Goal: Answer question/provide support: Share knowledge or assist other users

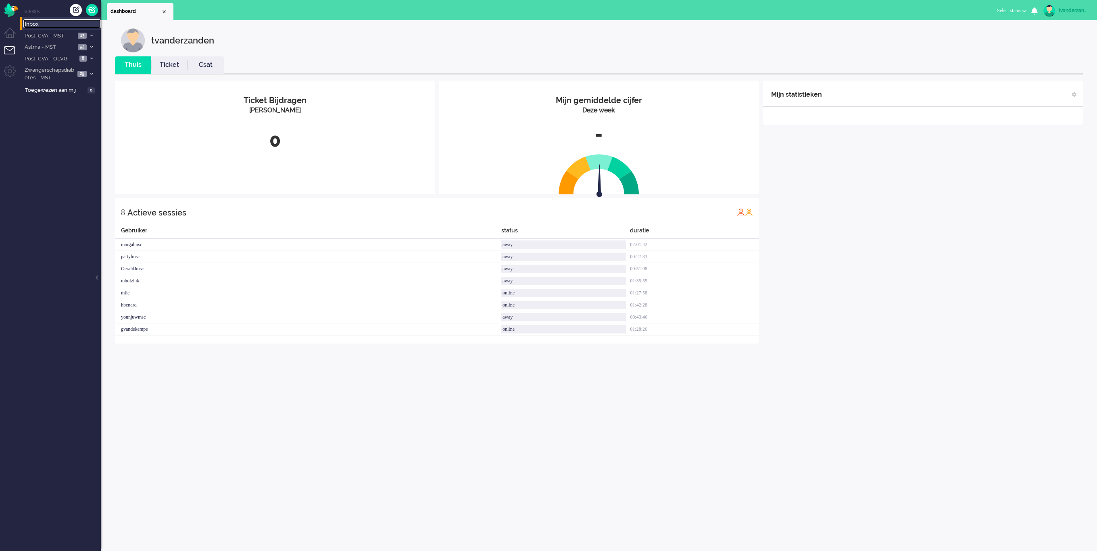
click at [37, 25] on span "Inbox" at bounding box center [63, 25] width 76 height 8
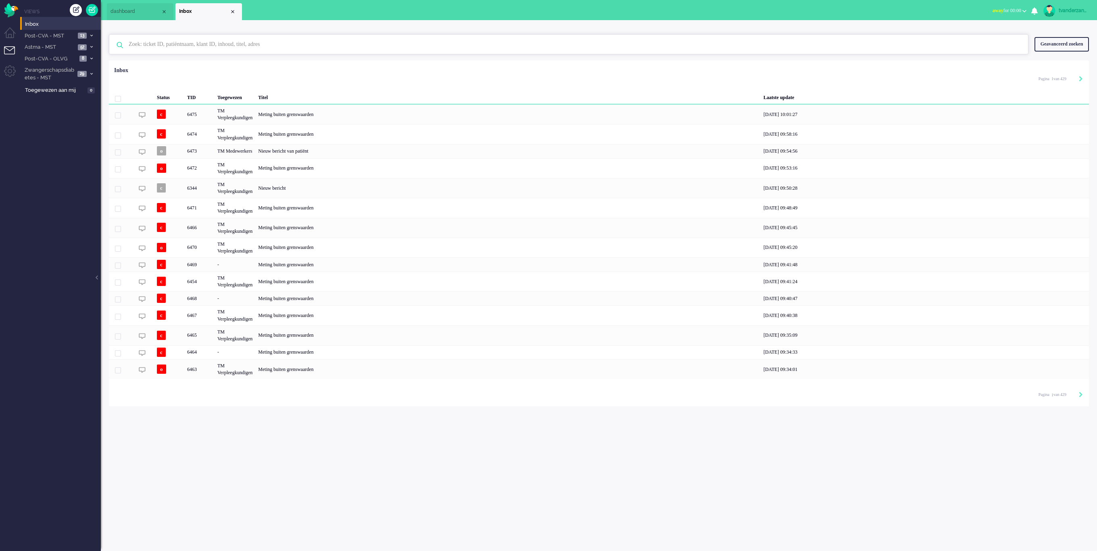
click at [233, 50] on input "text" at bounding box center [570, 44] width 894 height 19
type input "6262"
click at [210, 62] on div "6262 Chris Johannes Franciscus Kraesgenberg Meting buiten grenswaarden noreply+…" at bounding box center [568, 66] width 918 height 13
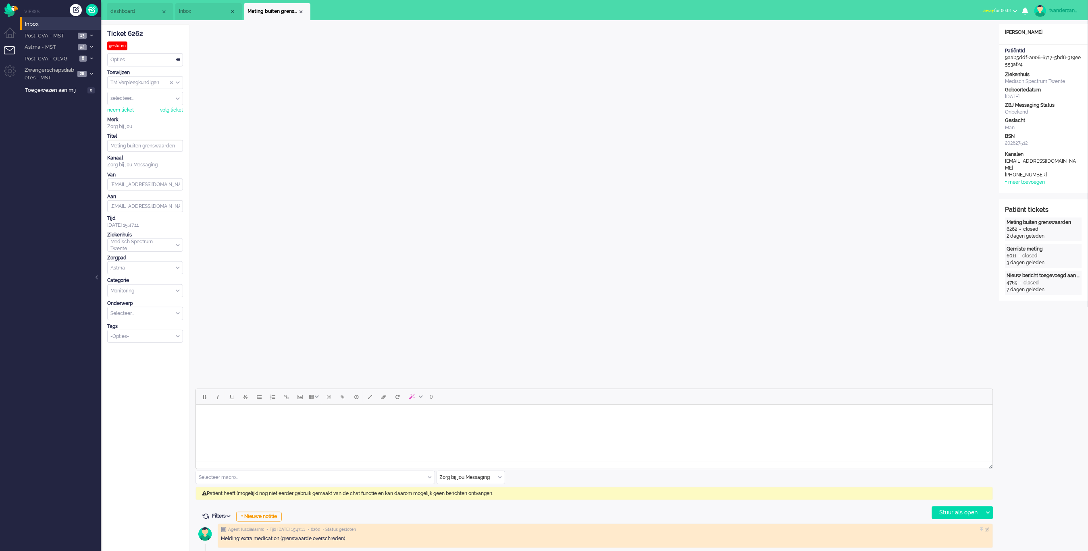
click at [201, 14] on span "Inbox" at bounding box center [204, 11] width 50 height 7
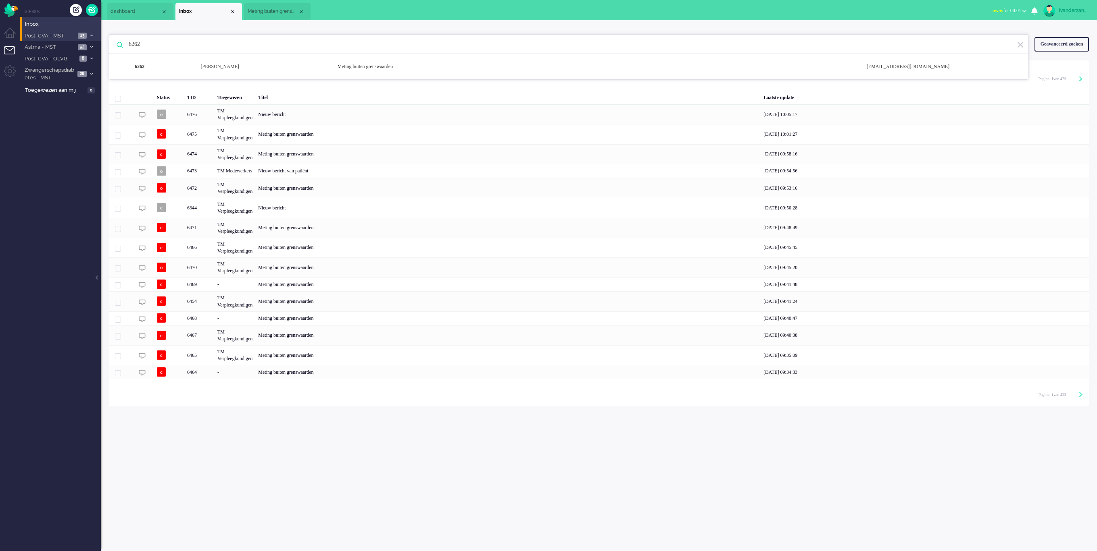
drag, startPoint x: 180, startPoint y: 49, endPoint x: 87, endPoint y: 37, distance: 93.4
click at [87, 37] on div "Thuis Dashboard Meldingen Volgen Kennisbank release_2.1.2 Views Inbox Post-CVA …" at bounding box center [548, 275] width 1097 height 551
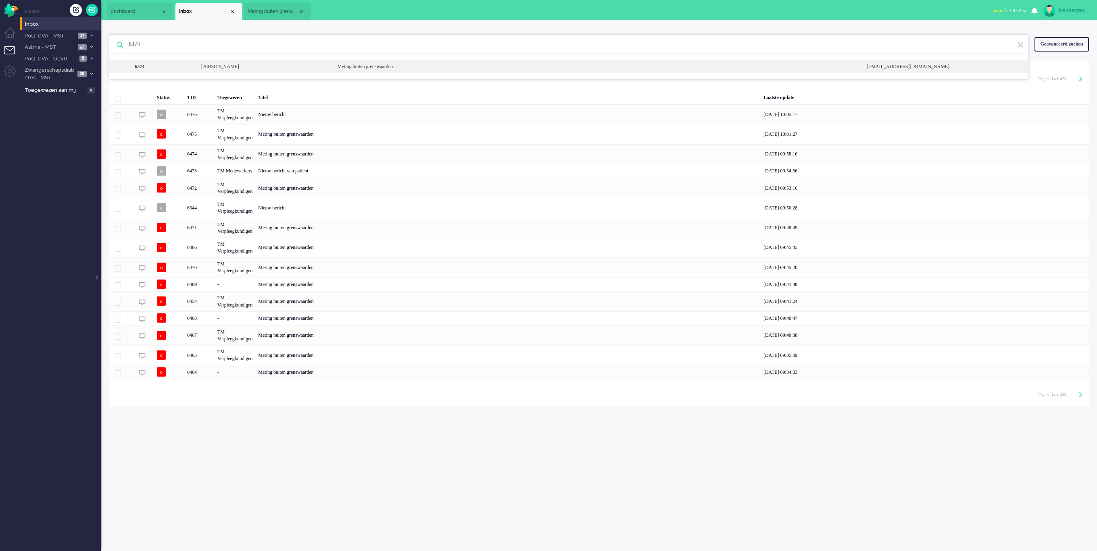
click at [202, 62] on div "6374 Edith Maria Steverink Meting buiten grenswaarden noreply+fd7b45bc-11ea-339…" at bounding box center [568, 66] width 918 height 13
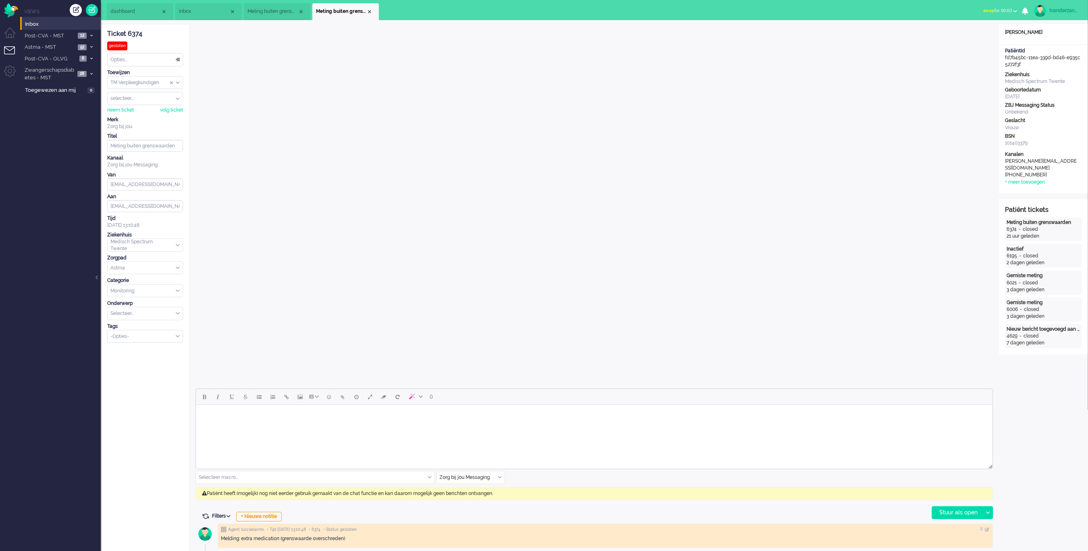
click at [273, 17] on li "Meting buiten grenswaarden" at bounding box center [277, 11] width 67 height 17
click at [337, 16] on li "Meting buiten grenswaarden" at bounding box center [345, 11] width 67 height 17
drag, startPoint x: 194, startPoint y: 7, endPoint x: 226, endPoint y: 47, distance: 51.0
click at [194, 8] on span "Inbox" at bounding box center [204, 11] width 50 height 7
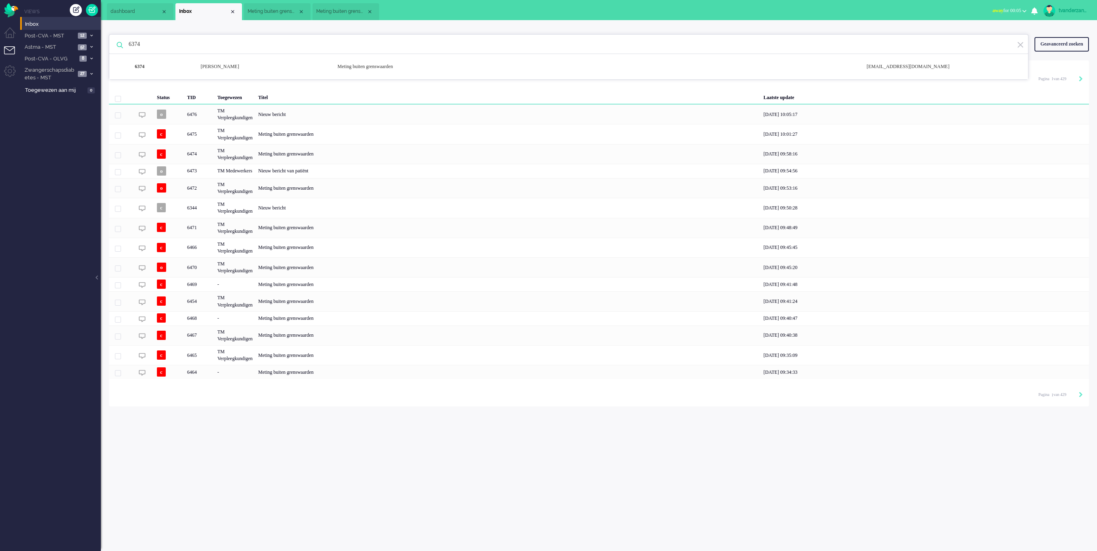
drag, startPoint x: 185, startPoint y: 46, endPoint x: 105, endPoint y: 50, distance: 80.3
click at [105, 50] on div "6374 6374 Edith Maria Steverink Meting buiten grenswaarden noreply+fd7b45bc-11e…" at bounding box center [599, 213] width 996 height 387
paste input "251"
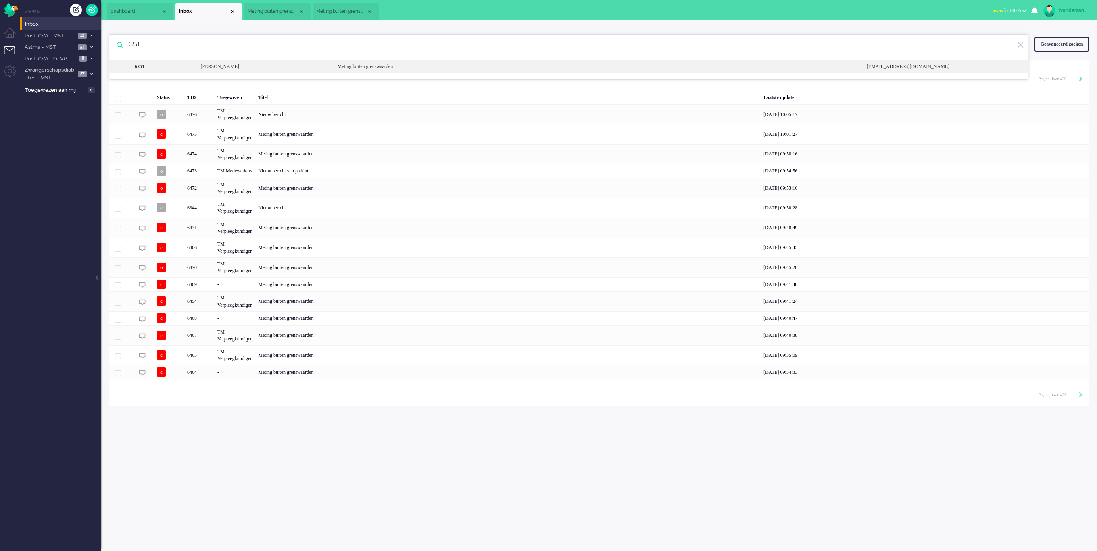
type input "6251"
click at [195, 65] on div "[PERSON_NAME] [PERSON_NAME] [PERSON_NAME]" at bounding box center [263, 66] width 137 height 7
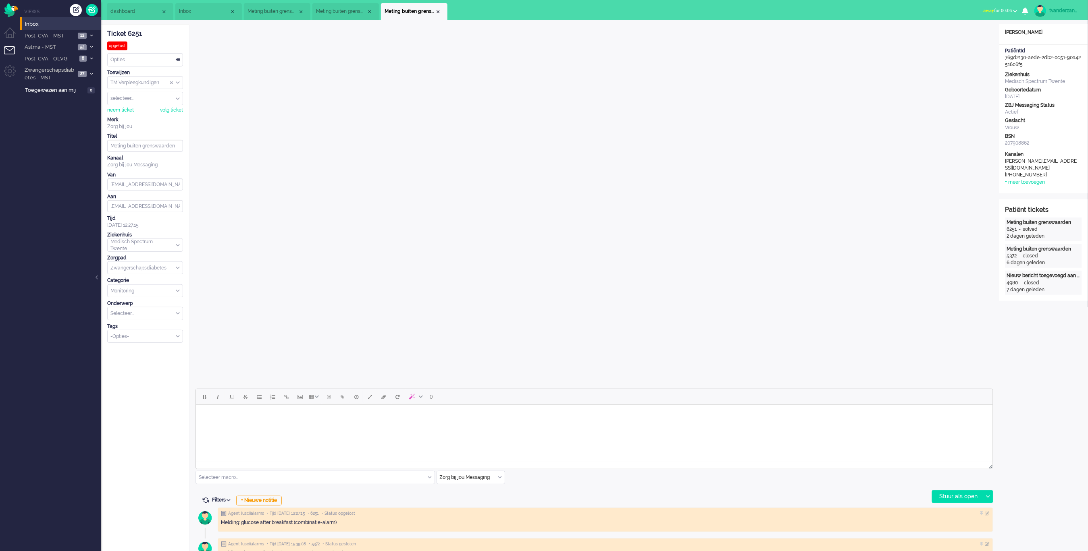
click at [332, 8] on span "Meting buiten grenswaarden" at bounding box center [341, 11] width 50 height 7
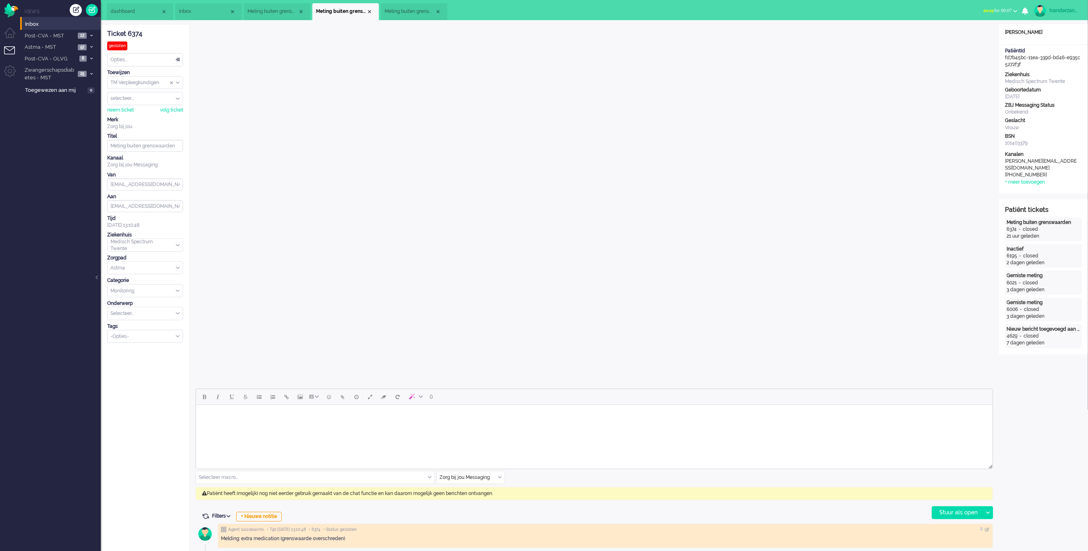
click at [285, 10] on span "Meting buiten grenswaarden" at bounding box center [273, 11] width 50 height 7
drag, startPoint x: 147, startPoint y: 34, endPoint x: 125, endPoint y: 32, distance: 21.5
click at [125, 32] on div "Ticket 6262" at bounding box center [145, 33] width 76 height 9
click at [340, 16] on li "Meting buiten grenswaarden" at bounding box center [345, 11] width 67 height 17
click at [272, 6] on li "Meting buiten grenswaarden" at bounding box center [277, 11] width 67 height 17
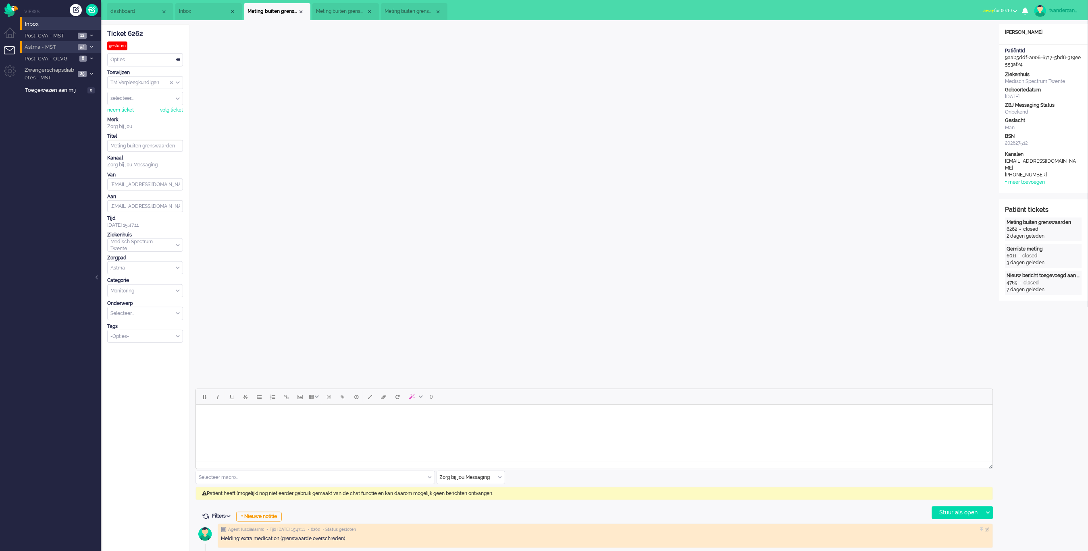
click at [52, 51] on li "Astma - MST 52" at bounding box center [60, 47] width 81 height 12
click at [404, 13] on span "Meting buiten grenswaarden" at bounding box center [410, 11] width 50 height 7
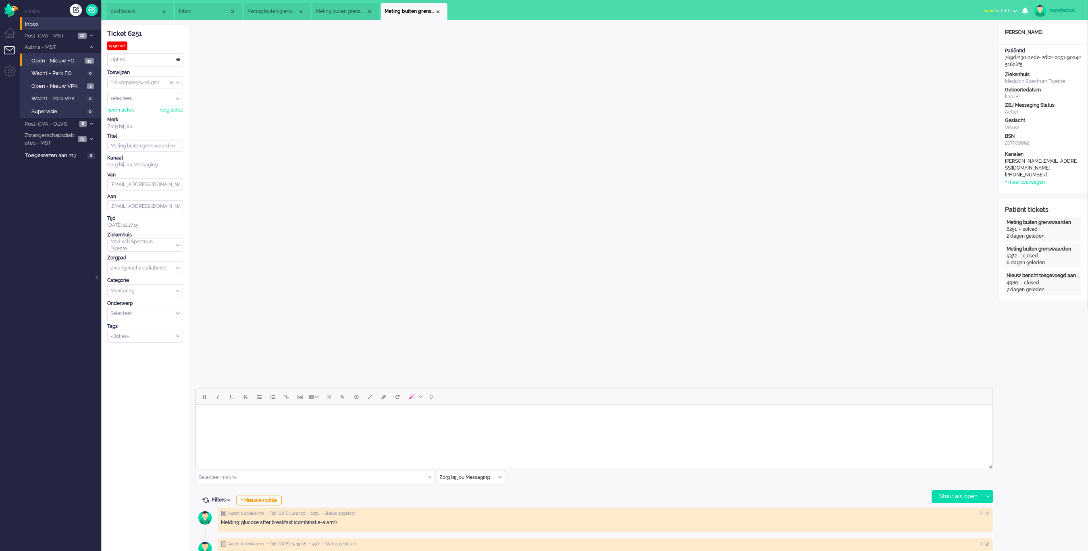
click at [82, 64] on li "Open - Nieuw FO 49" at bounding box center [60, 60] width 80 height 13
click at [52, 60] on span "Open - Nieuw FO" at bounding box center [56, 61] width 51 height 8
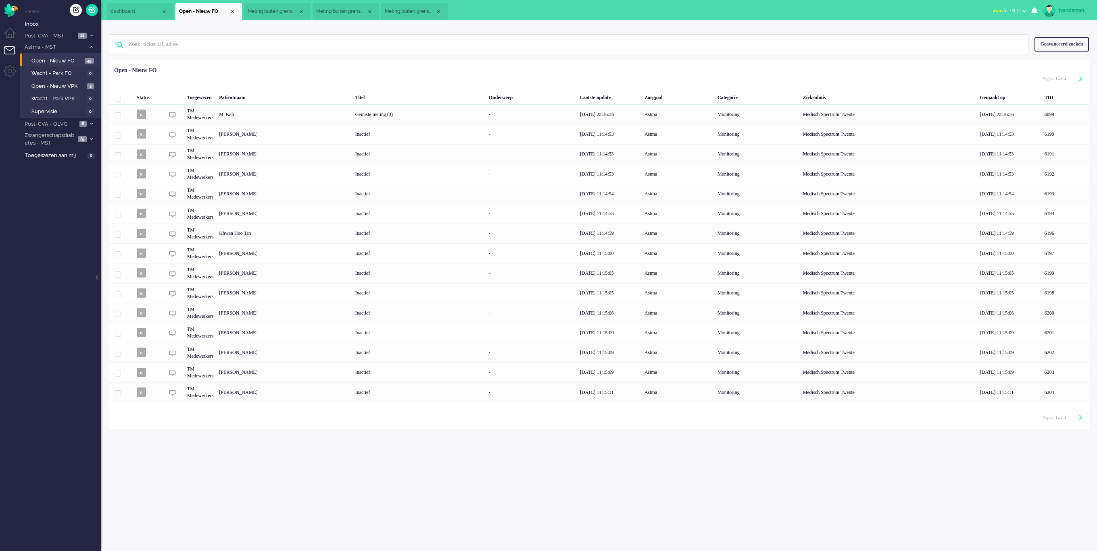
click at [1078, 419] on div "Pagination" at bounding box center [1076, 418] width 14 height 8
click at [1080, 420] on icon "Next" at bounding box center [1080, 418] width 4 height 6
type input "2"
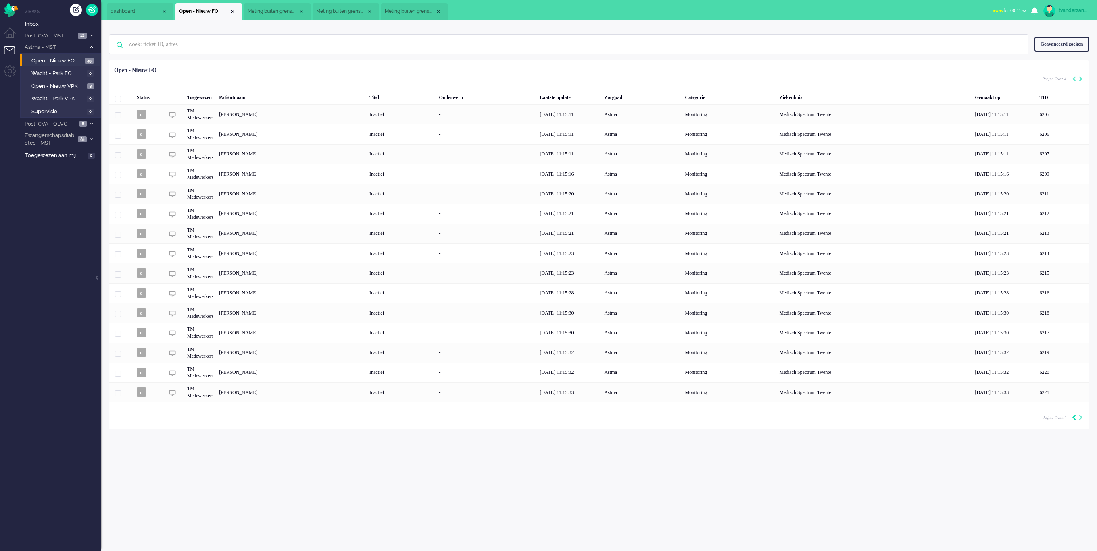
click at [1072, 418] on icon "Previous" at bounding box center [1074, 418] width 4 height 6
type input "1"
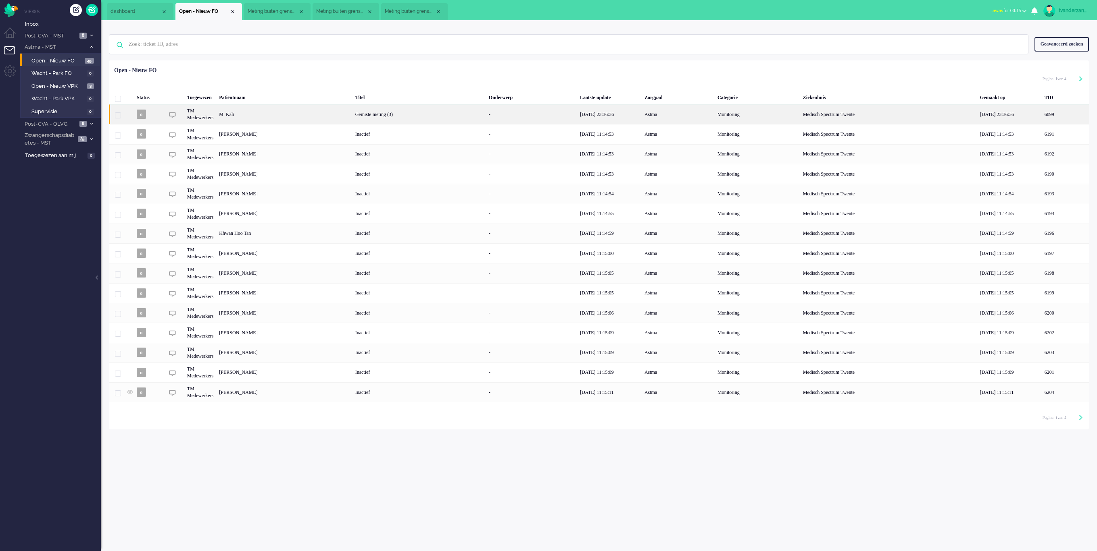
click at [1041, 116] on div "M. Kali" at bounding box center [1064, 114] width 47 height 20
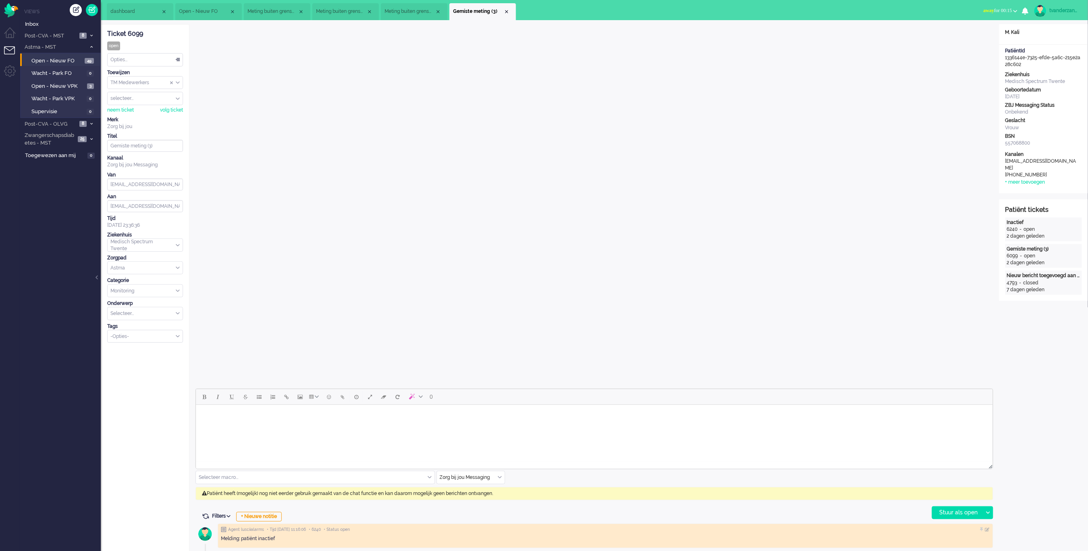
click at [415, 4] on li "Meting buiten grenswaarden" at bounding box center [414, 11] width 67 height 17
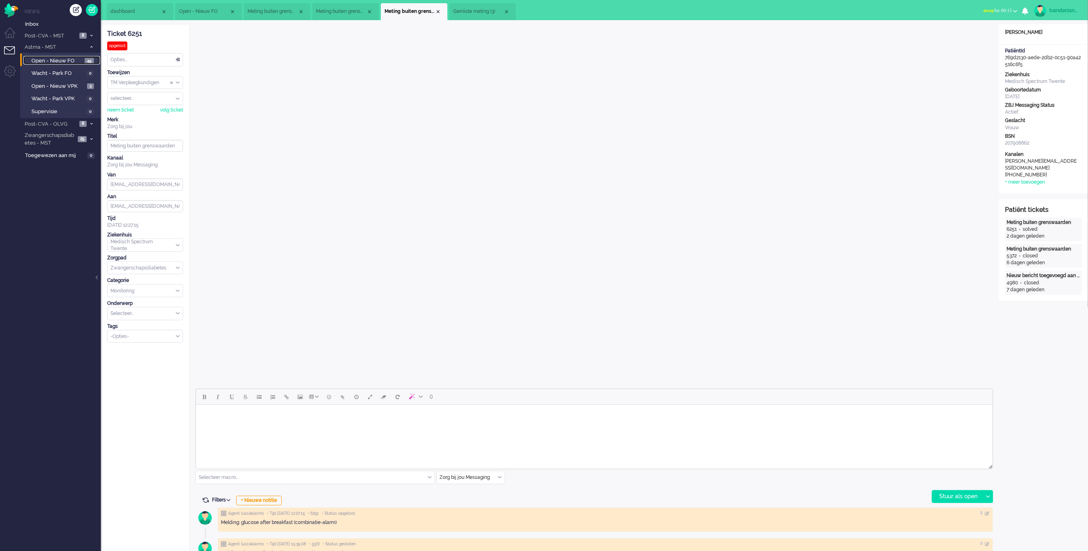
drag, startPoint x: 57, startPoint y: 56, endPoint x: 62, endPoint y: 60, distance: 6.2
click at [57, 57] on span "Open - Nieuw FO" at bounding box center [56, 61] width 51 height 8
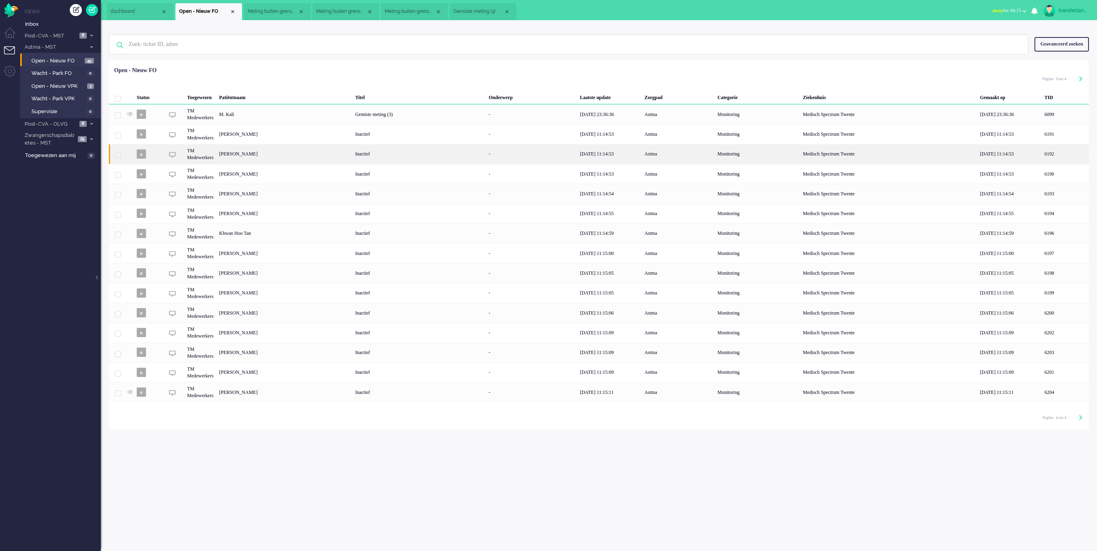
click at [1041, 152] on div "[PERSON_NAME] [PERSON_NAME]" at bounding box center [1064, 154] width 47 height 20
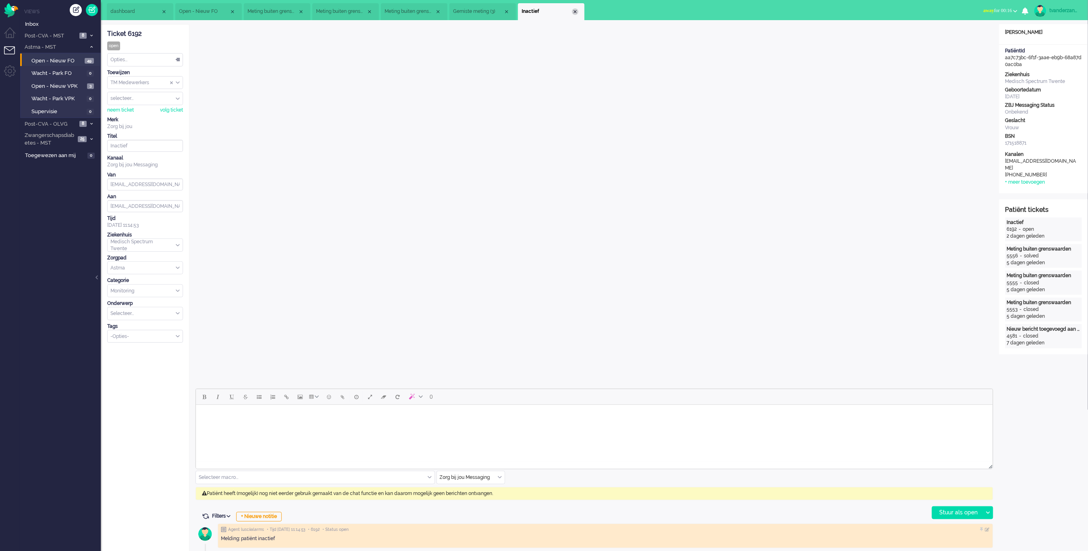
click at [575, 13] on div "Close tab" at bounding box center [575, 11] width 6 height 6
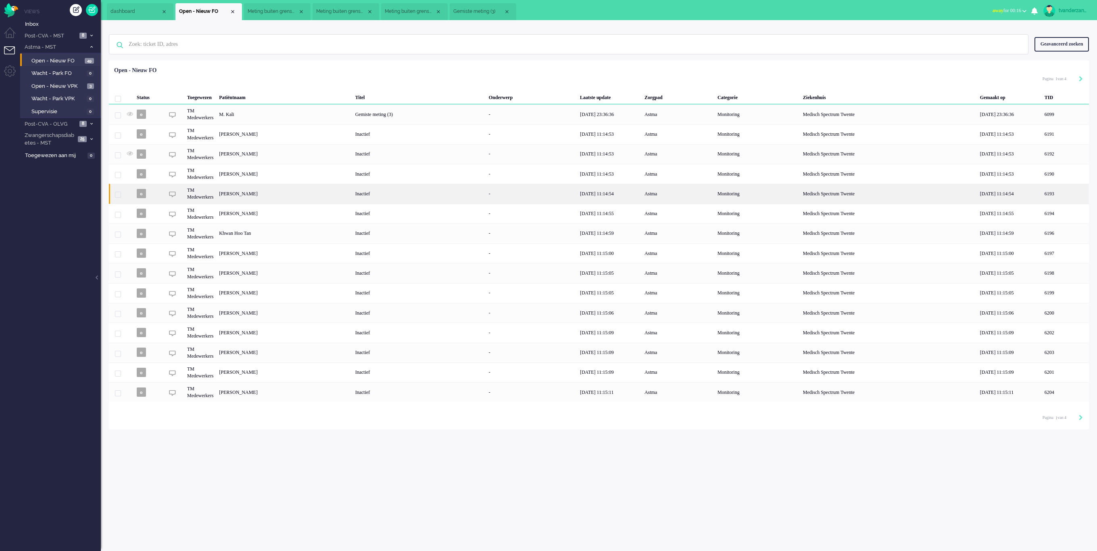
click at [1041, 200] on div "[PERSON_NAME] [PERSON_NAME]" at bounding box center [1064, 194] width 47 height 20
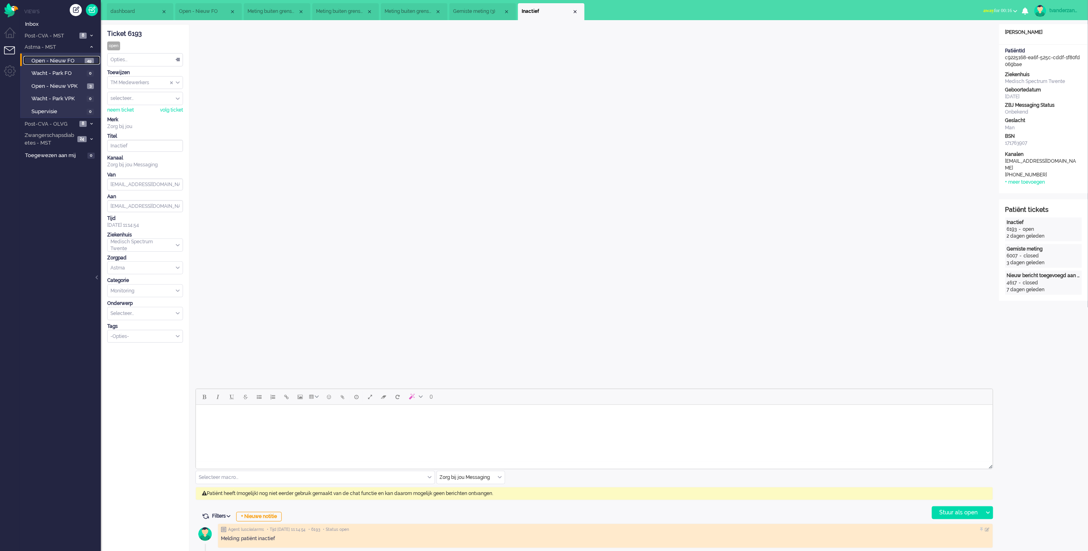
click at [72, 63] on span "Open - Nieuw FO" at bounding box center [56, 61] width 51 height 8
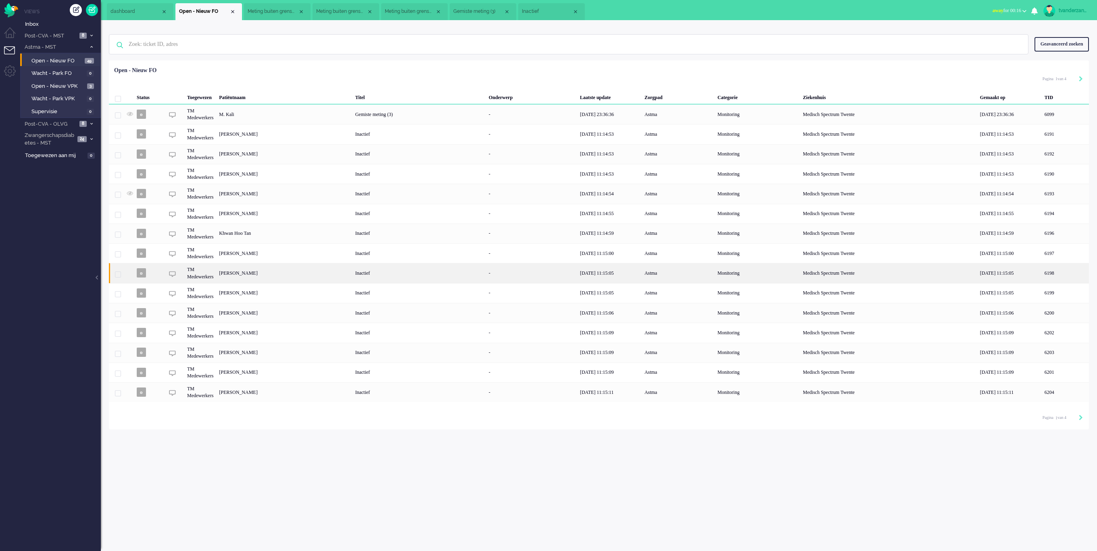
click at [1041, 264] on div "[PERSON_NAME]" at bounding box center [1064, 273] width 47 height 20
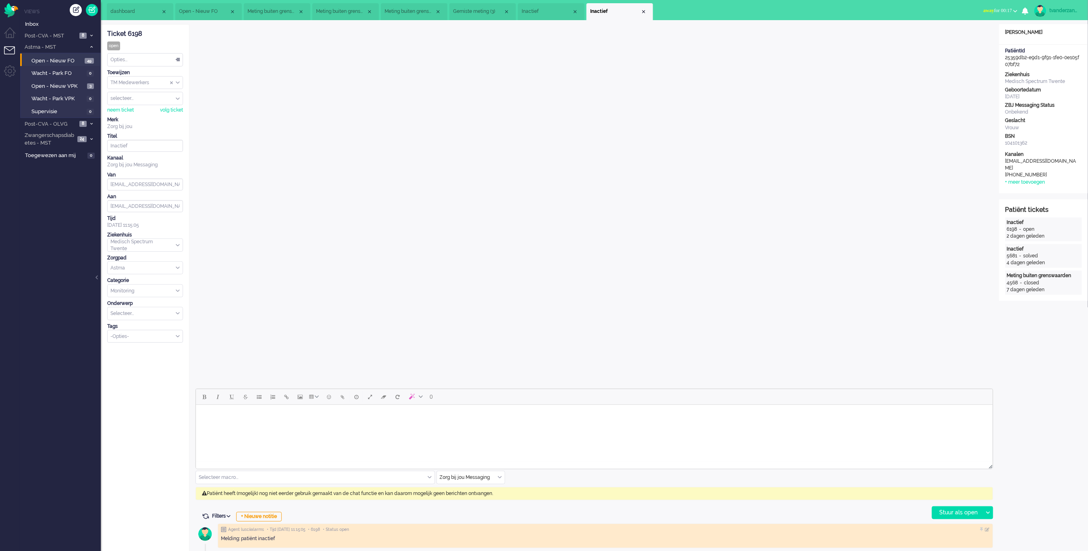
click at [639, 6] on li "Inactief" at bounding box center [620, 11] width 67 height 17
click at [641, 11] on div "Close tab" at bounding box center [644, 11] width 6 height 6
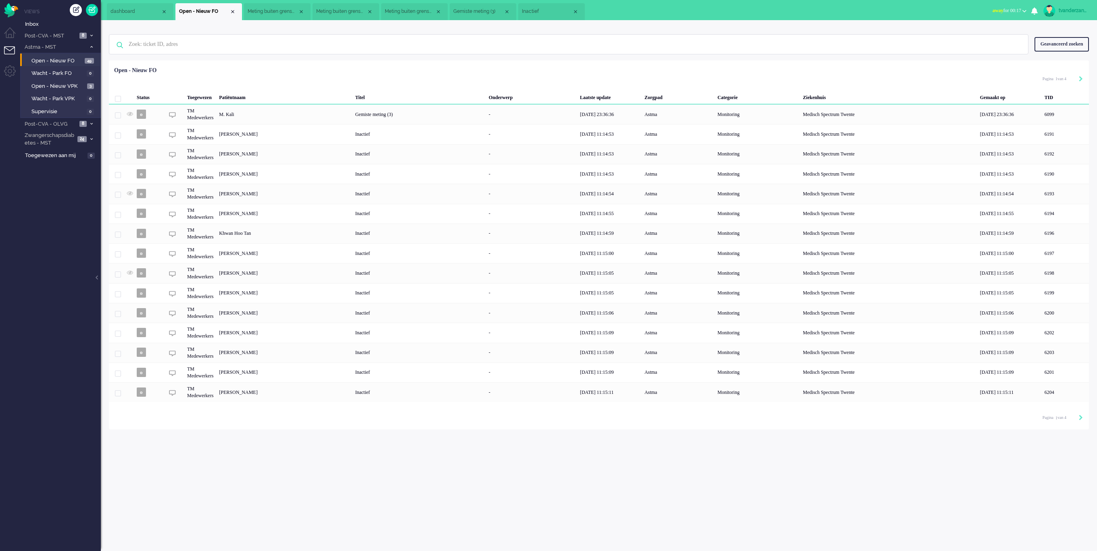
click at [230, 15] on li "Open - Nieuw FO" at bounding box center [208, 11] width 67 height 17
click at [231, 12] on div "Close tab" at bounding box center [232, 11] width 6 height 6
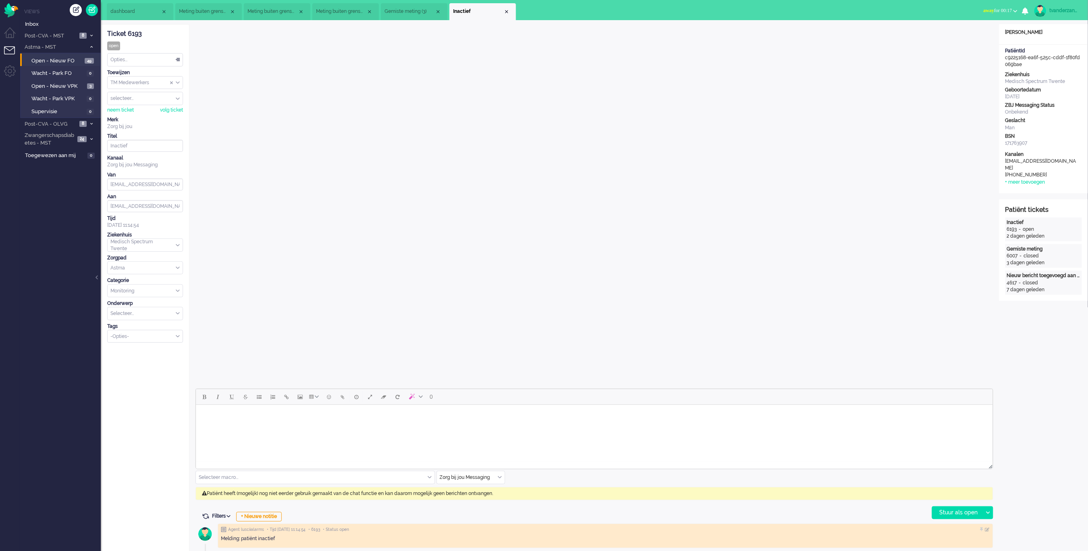
click at [231, 12] on div "Close tab" at bounding box center [232, 11] width 6 height 6
click at [298, 12] on div "Close tab" at bounding box center [301, 11] width 6 height 6
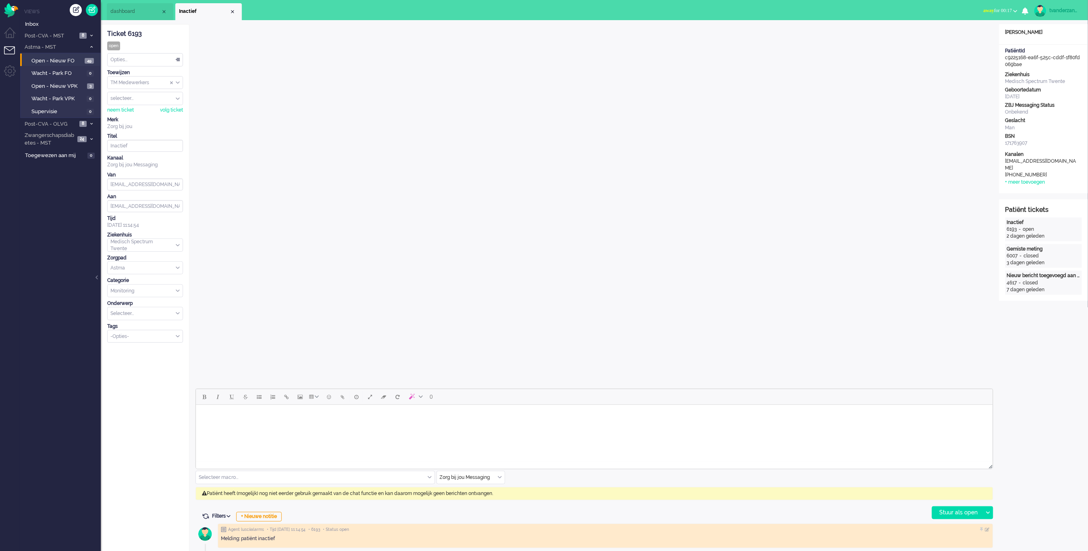
click at [231, 12] on div "Close tab" at bounding box center [232, 11] width 6 height 6
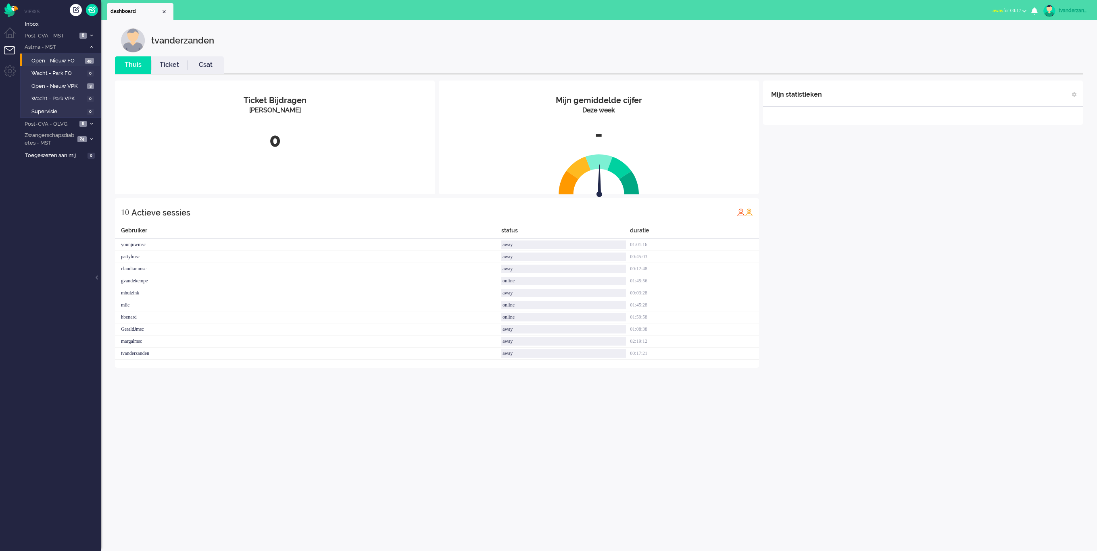
click at [1066, 12] on div "tvanderzanden" at bounding box center [1073, 10] width 30 height 8
click at [1032, 67] on link "Uitloggen" at bounding box center [1062, 65] width 60 height 8
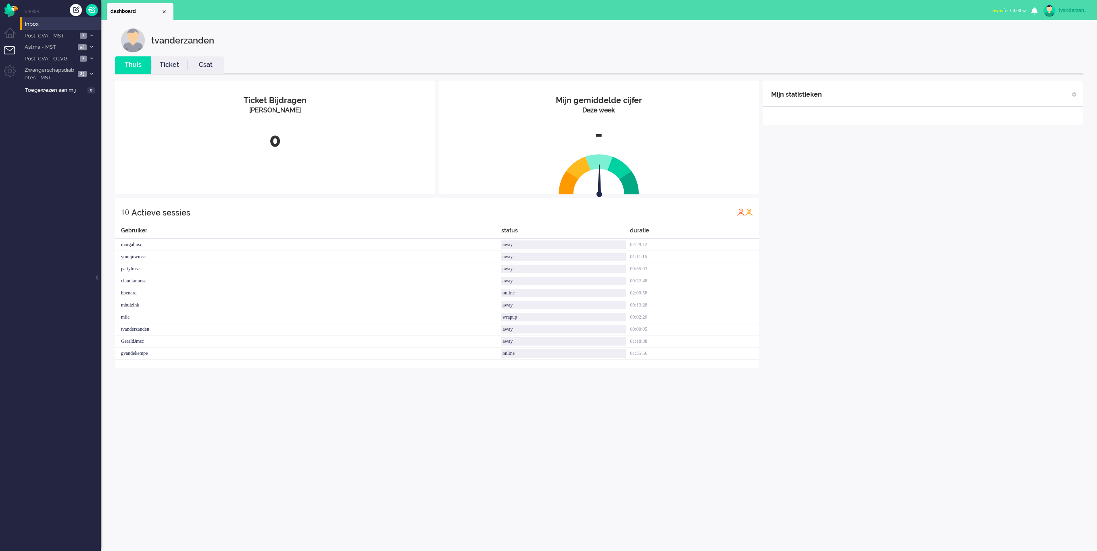
click at [46, 29] on li "Inbox" at bounding box center [60, 23] width 81 height 13
click at [47, 28] on li "Inbox" at bounding box center [60, 23] width 81 height 13
drag, startPoint x: 50, startPoint y: 24, endPoint x: 62, endPoint y: 26, distance: 12.6
click at [50, 24] on span "Inbox" at bounding box center [63, 25] width 76 height 8
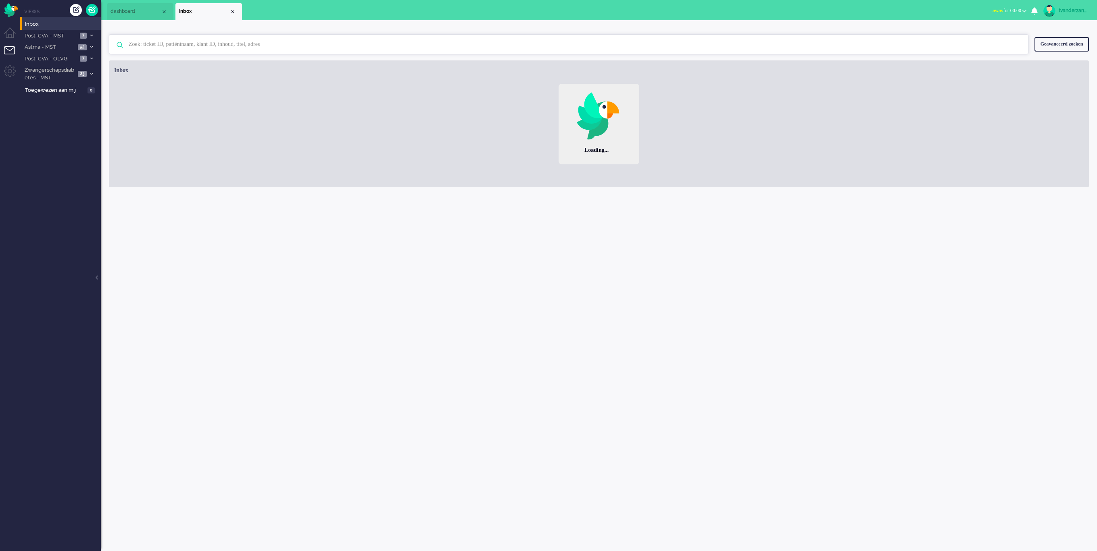
click at [267, 48] on input "text" at bounding box center [570, 44] width 894 height 19
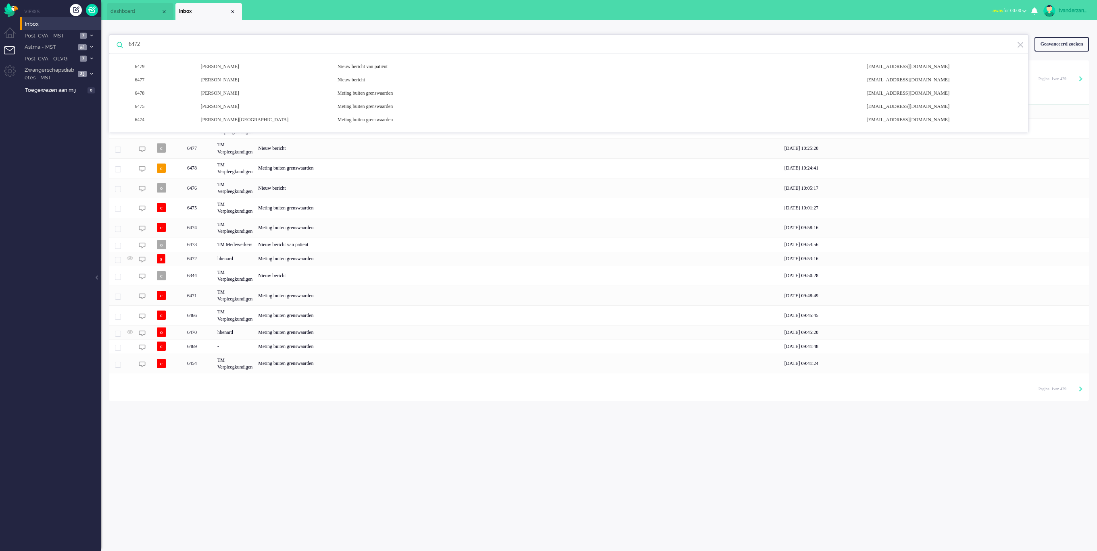
type input "6472"
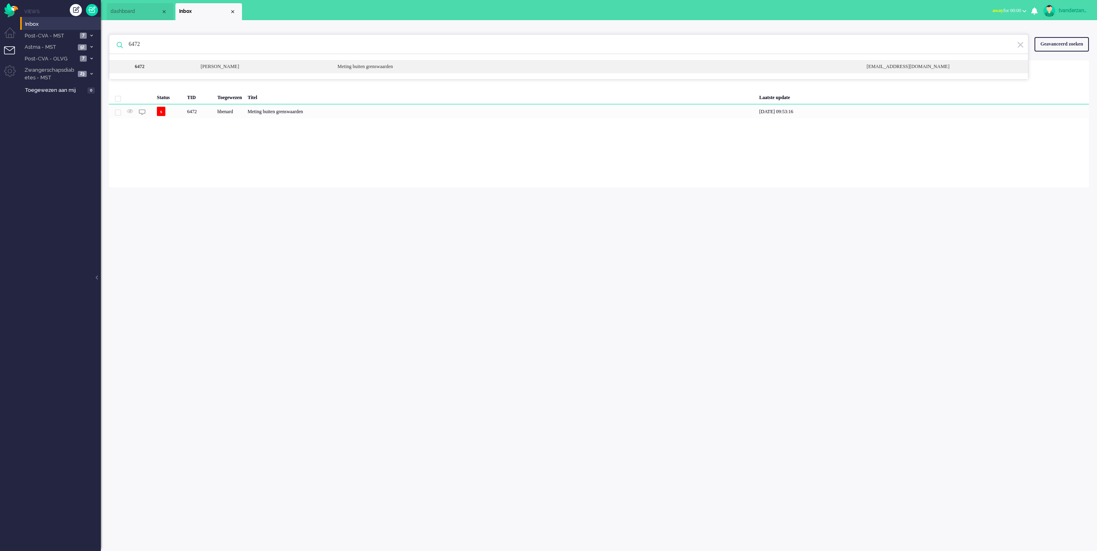
click at [199, 62] on div "6472 Schmuni Guzutok Meting buiten grenswaarden [EMAIL_ADDRESS][DOMAIN_NAME]" at bounding box center [568, 66] width 918 height 13
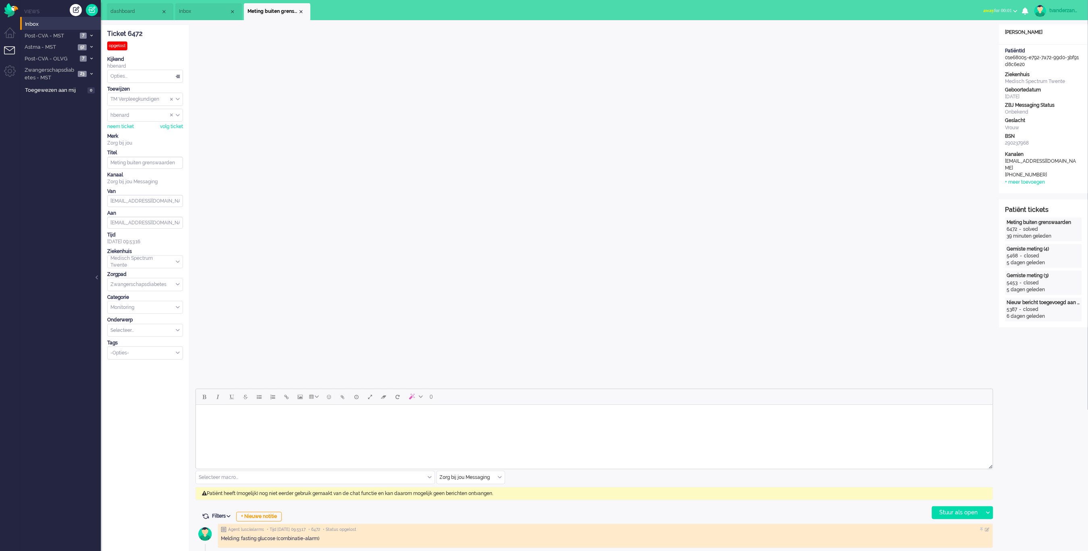
click at [1013, 336] on div "Open custom software Patiëntnaam Schmuni Guzutok PatiëntId 01e68005-e792-7a72-9…" at bounding box center [1043, 444] width 89 height 840
click at [196, 10] on span "Inbox" at bounding box center [204, 11] width 50 height 7
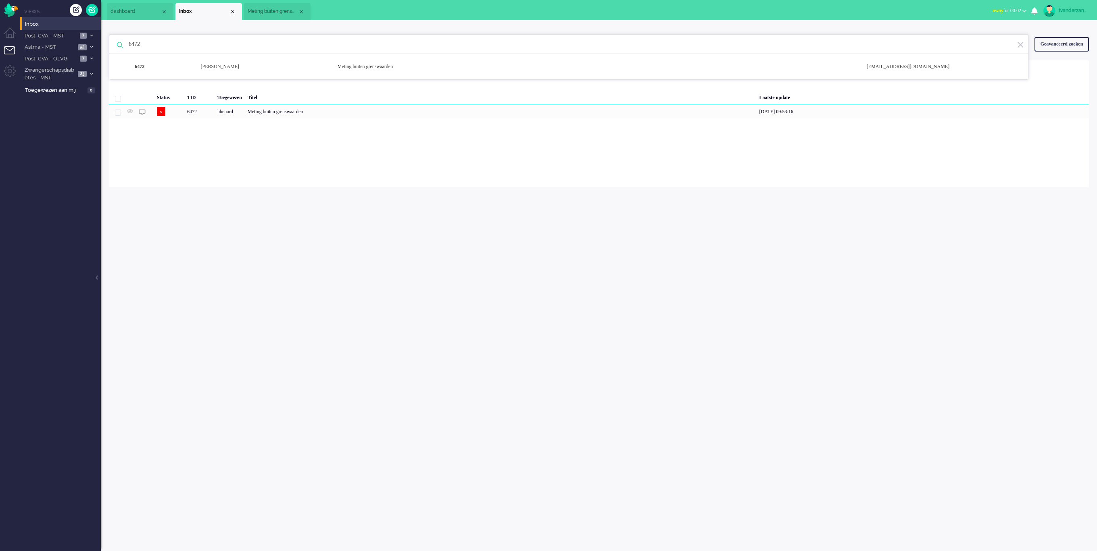
drag, startPoint x: 181, startPoint y: 48, endPoint x: 119, endPoint y: 46, distance: 62.1
click at [119, 46] on div "6472 6472 Schmuni Guzutok Meting buiten grenswaarden [EMAIL_ADDRESS][DOMAIN_NAM…" at bounding box center [568, 44] width 919 height 20
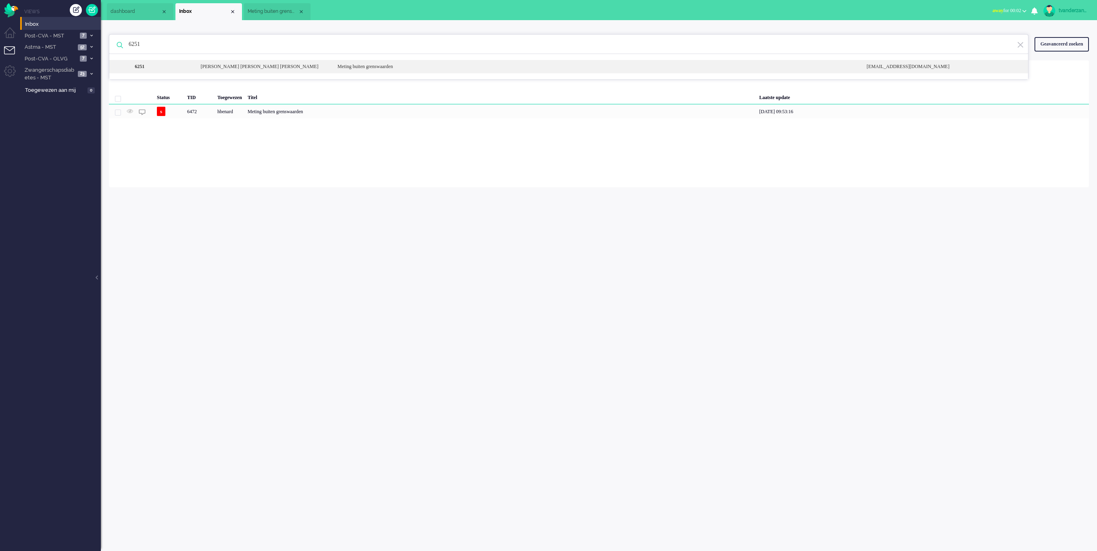
type input "6251"
click at [181, 60] on div "6251 [PERSON_NAME] [PERSON_NAME] [PERSON_NAME] Meting buiten grenswaarden [EMAI…" at bounding box center [568, 66] width 918 height 13
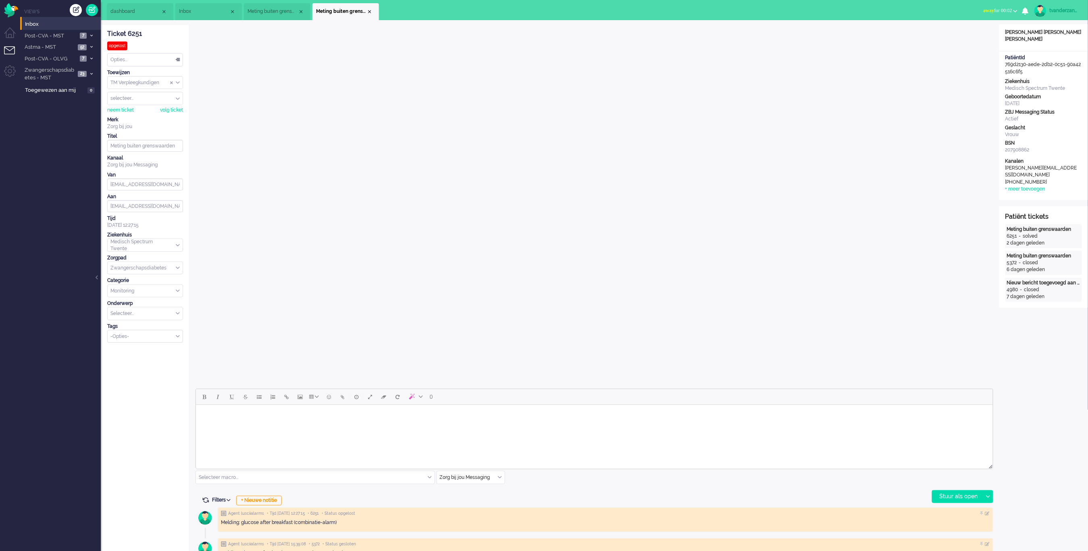
click at [283, 12] on span "Meting buiten grenswaarden" at bounding box center [273, 11] width 50 height 7
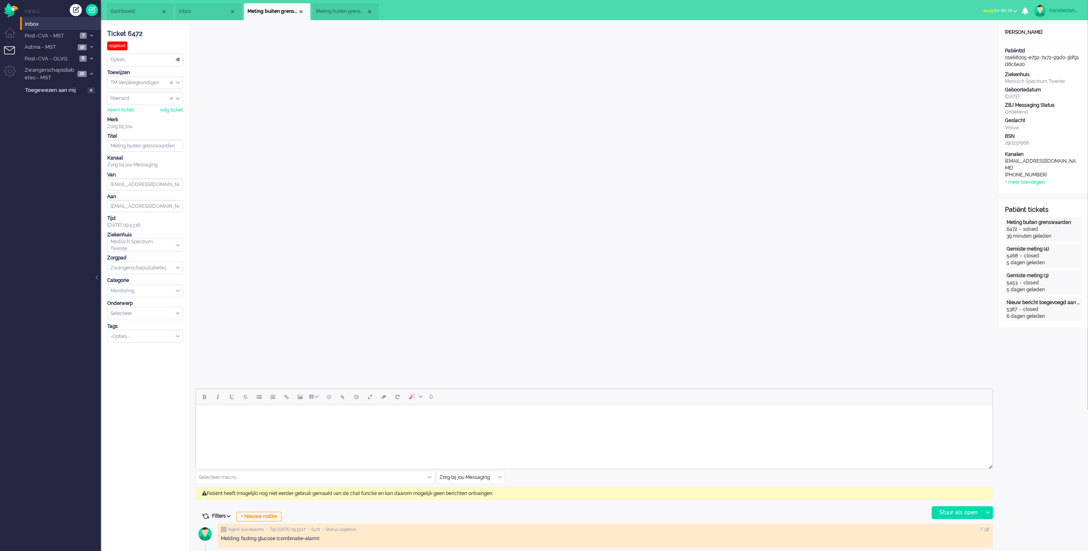
click at [336, 10] on span "Meting buiten grenswaarden" at bounding box center [341, 11] width 50 height 7
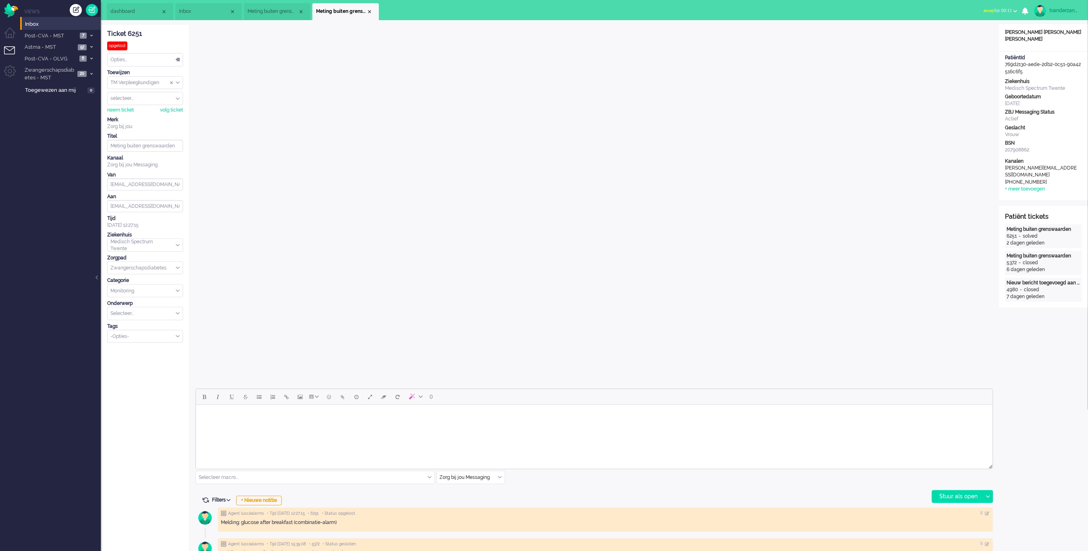
click at [259, 15] on li "Meting buiten grenswaarden" at bounding box center [277, 11] width 67 height 17
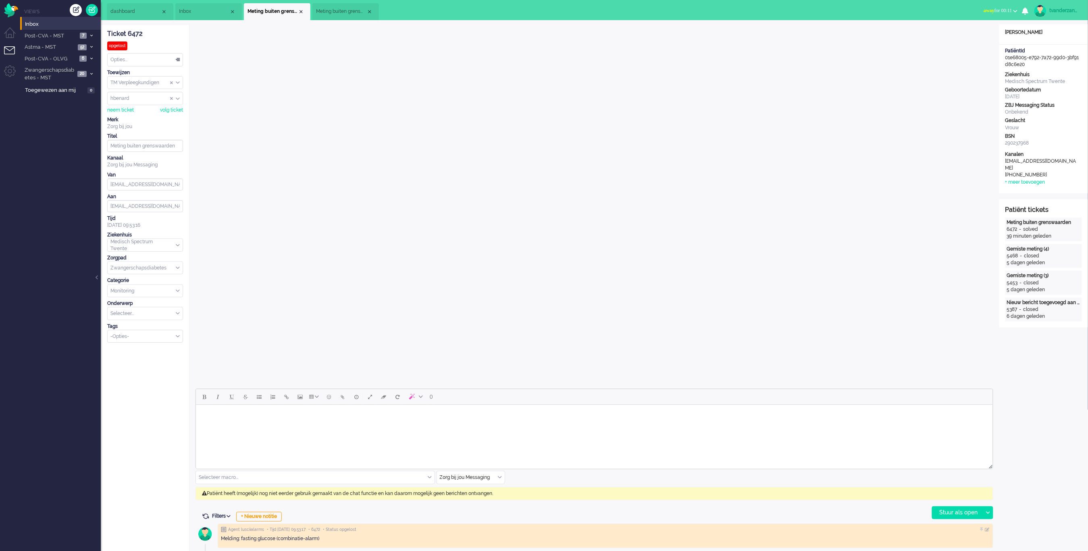
click at [342, 17] on li "Meting buiten grenswaarden" at bounding box center [345, 11] width 67 height 17
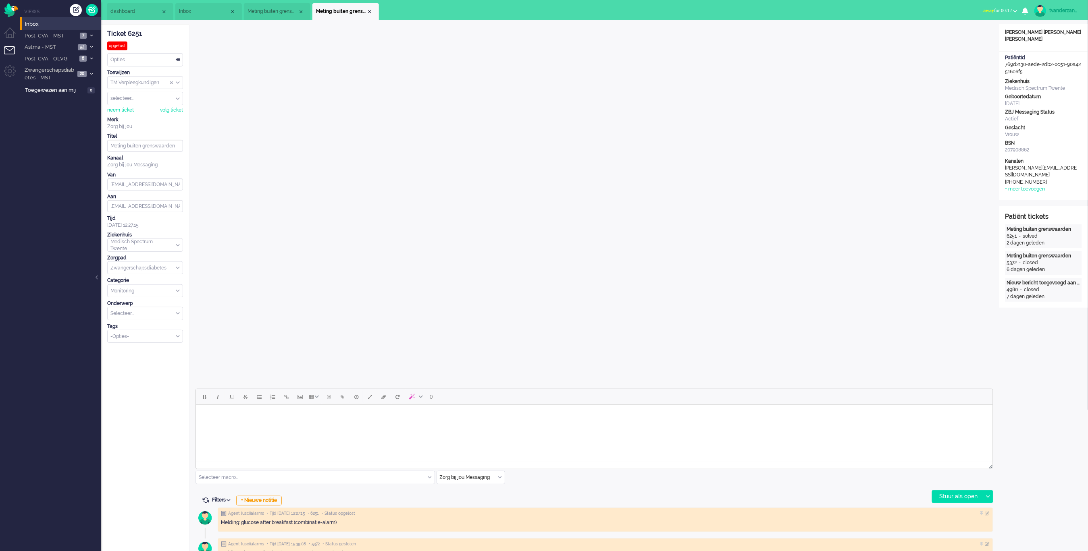
click at [267, 15] on span "Meting buiten grenswaarden" at bounding box center [273, 11] width 50 height 7
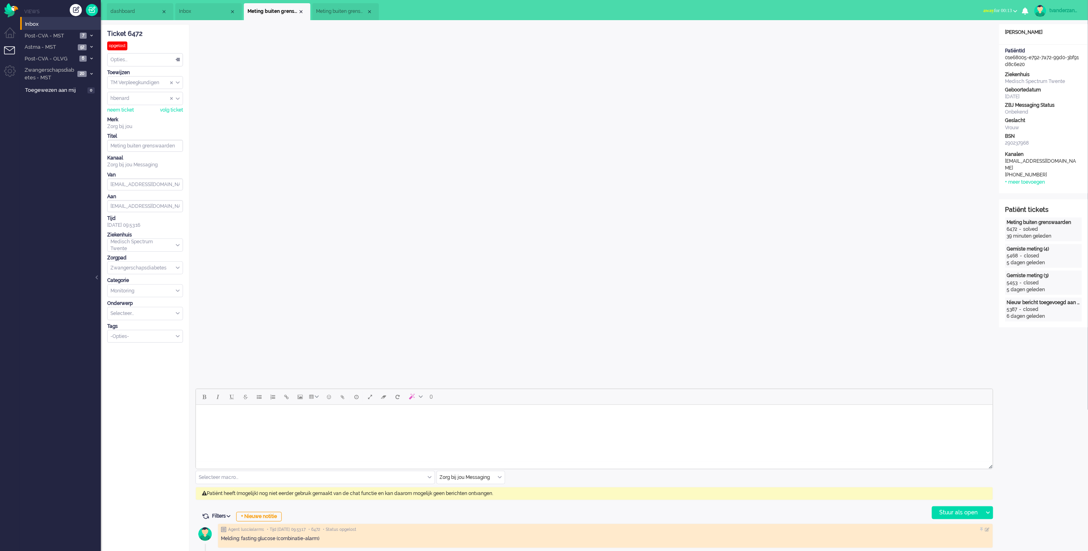
click at [327, 13] on span "Meting buiten grenswaarden" at bounding box center [341, 11] width 50 height 7
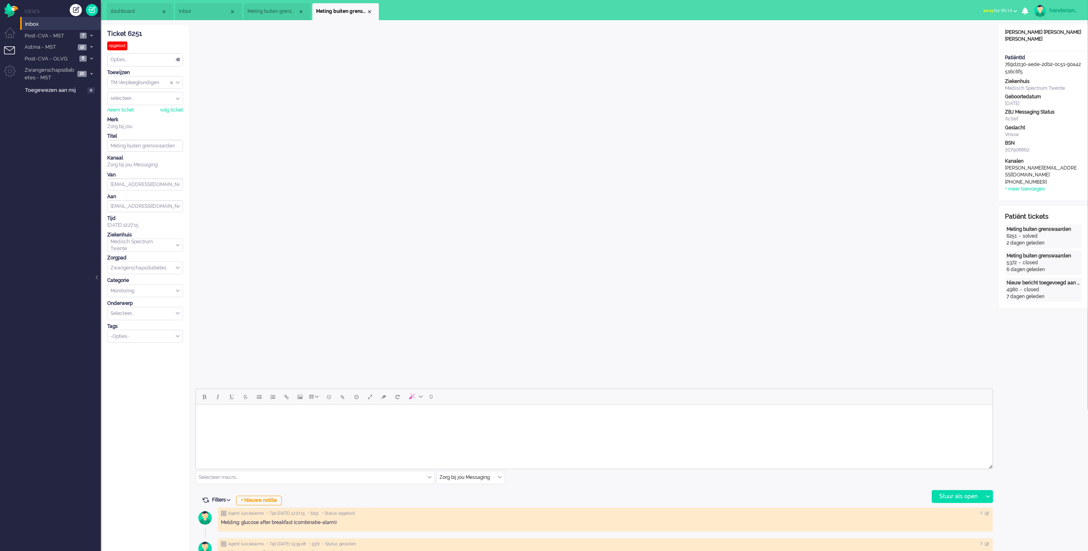
click at [279, 15] on span "Meting buiten grenswaarden" at bounding box center [273, 11] width 50 height 7
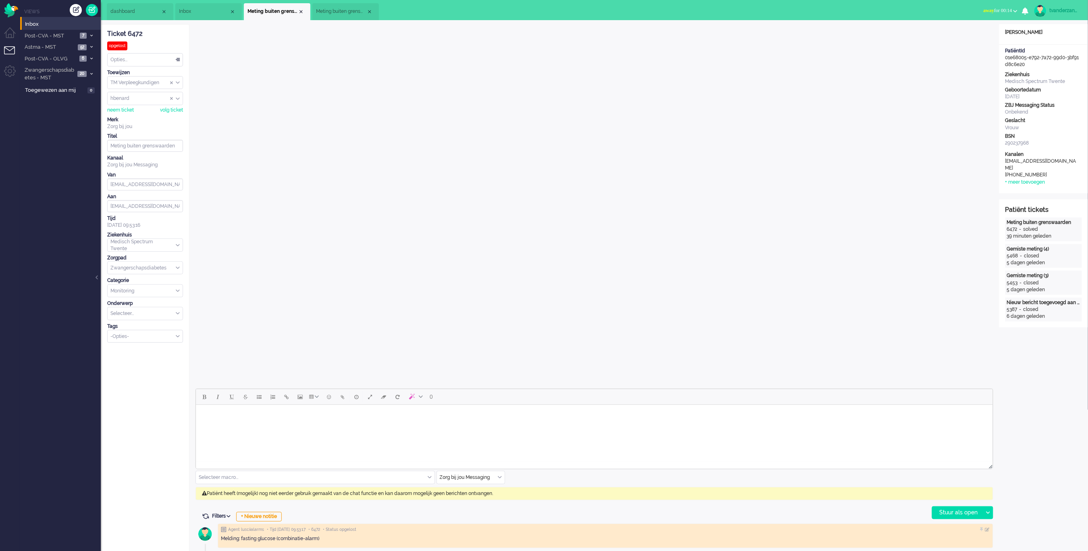
click at [333, 18] on li "Meting buiten grenswaarden" at bounding box center [345, 11] width 67 height 17
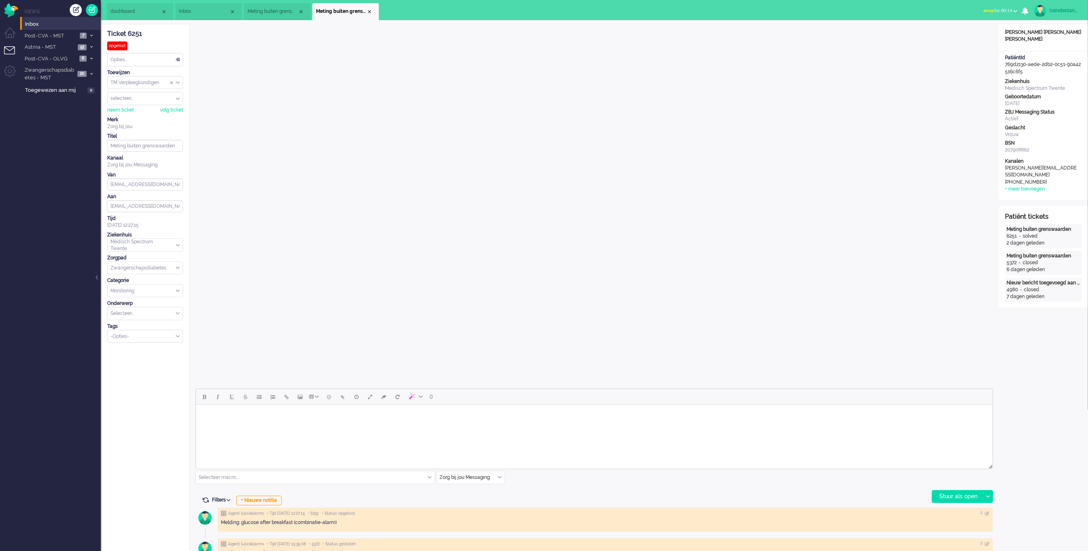
click at [262, 8] on span "Meting buiten grenswaarden" at bounding box center [273, 11] width 50 height 7
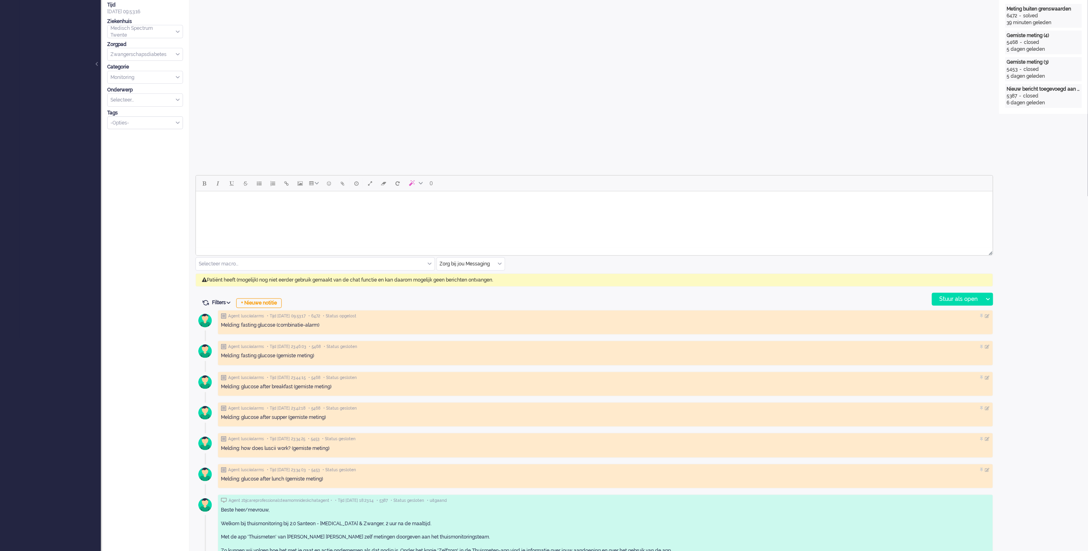
scroll to position [215, 0]
drag, startPoint x: 366, startPoint y: 315, endPoint x: 348, endPoint y: 315, distance: 17.7
click at [348, 315] on div "Agent lusciialarms • Tijd [DATE] 09:53:17 • 6472 • Status opgelost" at bounding box center [605, 315] width 769 height 6
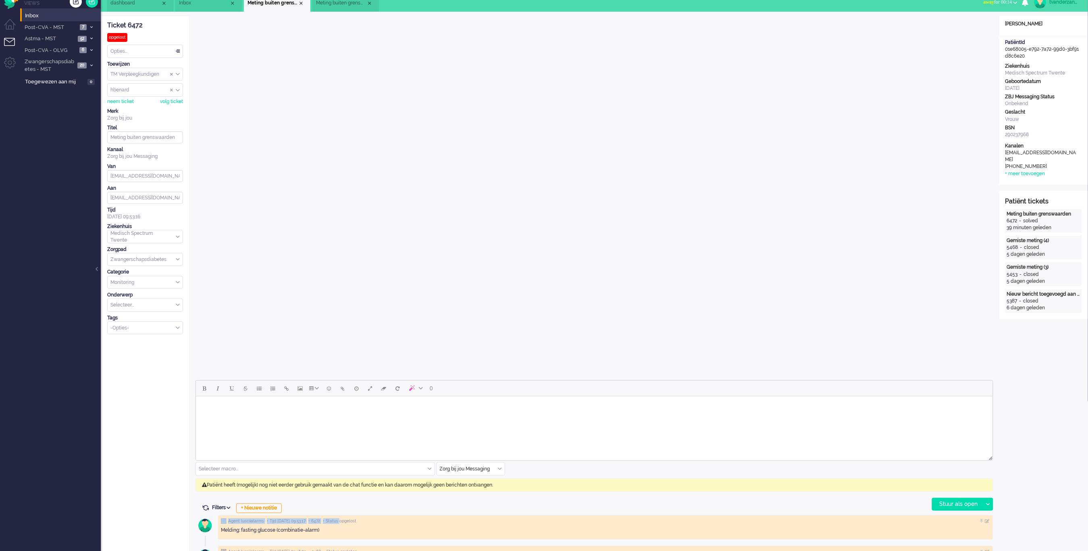
scroll to position [0, 0]
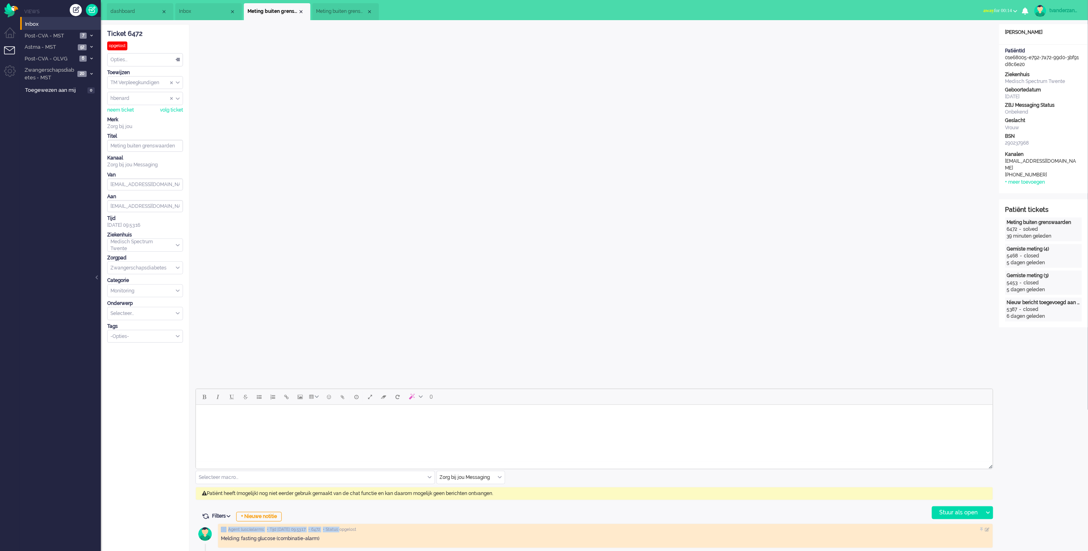
click at [337, 10] on span "Meting buiten grenswaarden" at bounding box center [341, 11] width 50 height 7
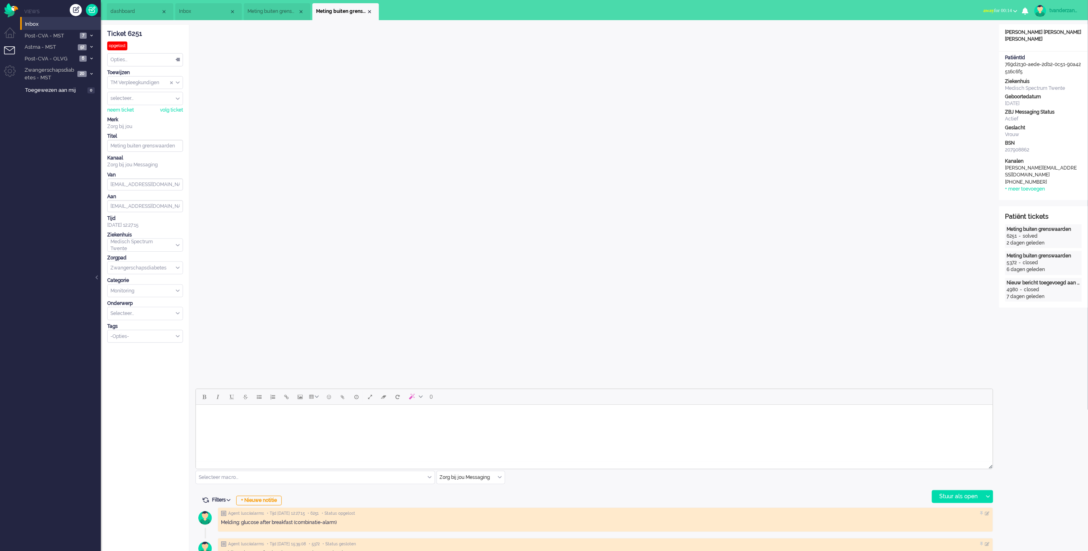
click at [268, 2] on ul "dashboard Inbox Meting buiten grenswaarden Meting buiten grenswaarden" at bounding box center [516, 10] width 818 height 20
click at [267, 5] on li "Meting buiten grenswaarden" at bounding box center [277, 11] width 67 height 17
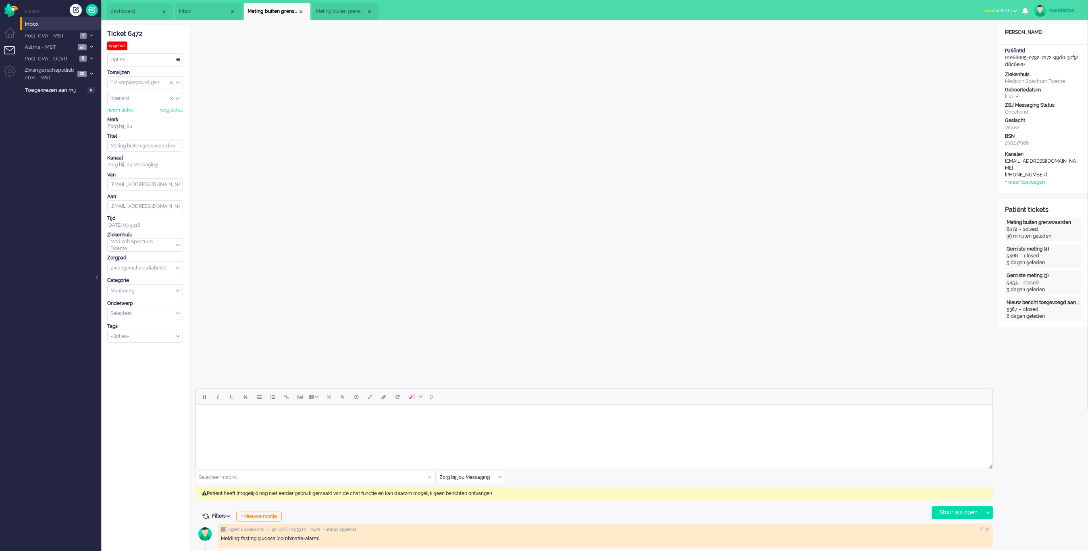
click at [339, 10] on span "Meting buiten grenswaarden" at bounding box center [341, 11] width 50 height 7
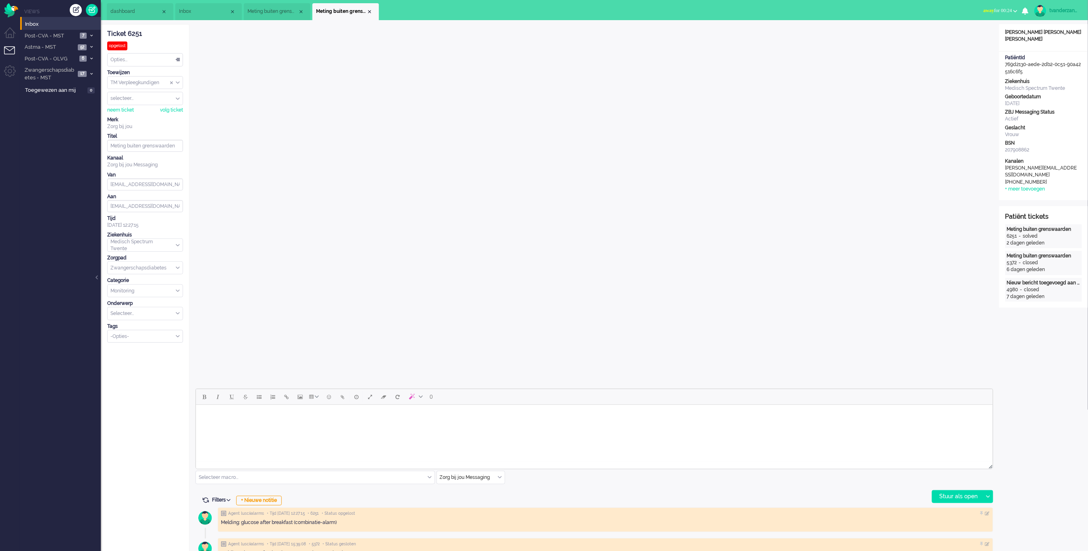
click at [268, 9] on span "Meting buiten grenswaarden" at bounding box center [273, 11] width 50 height 7
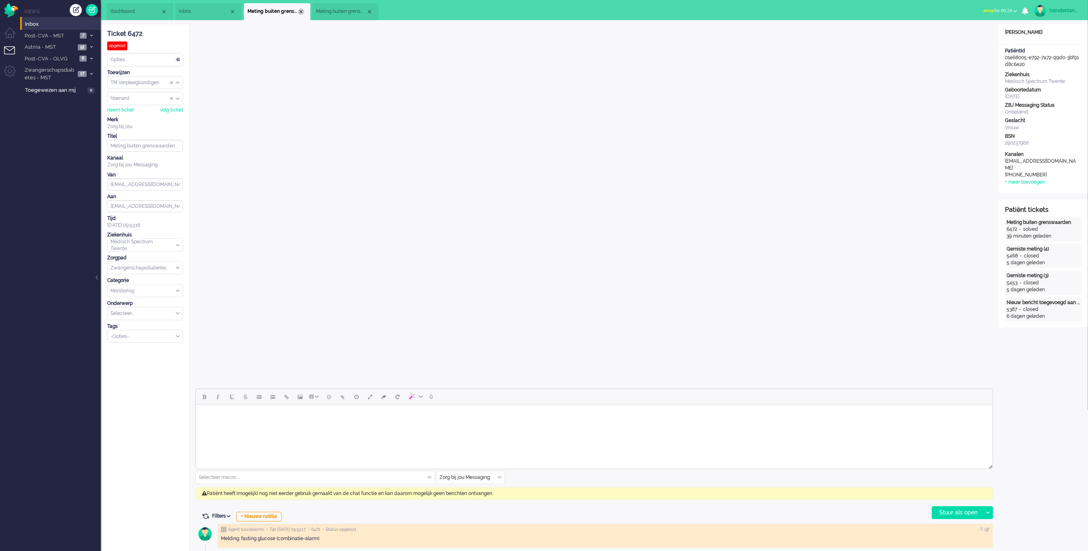
click at [300, 13] on div "Close tab" at bounding box center [301, 11] width 6 height 6
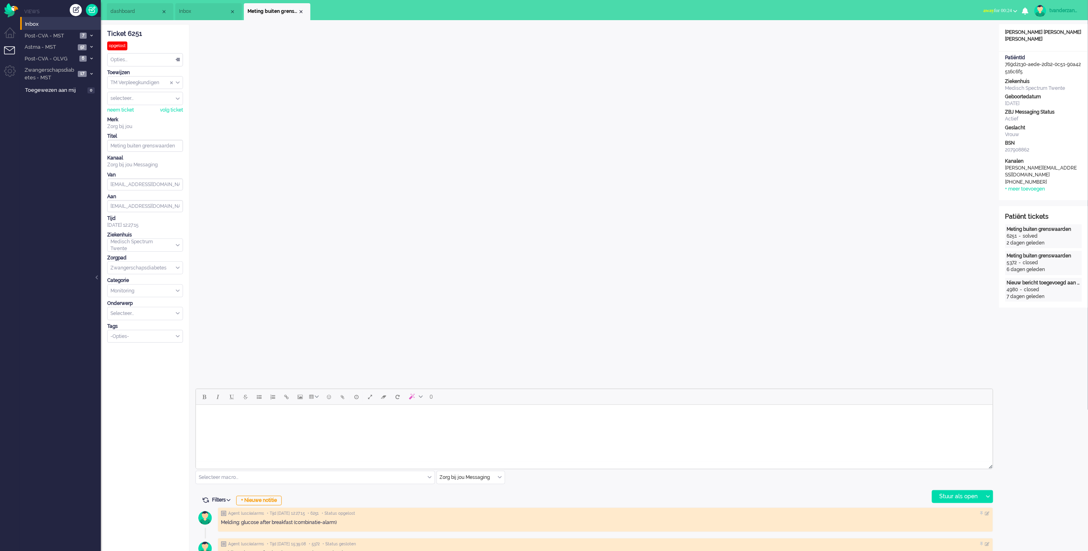
click at [300, 13] on div "Close tab" at bounding box center [301, 11] width 6 height 6
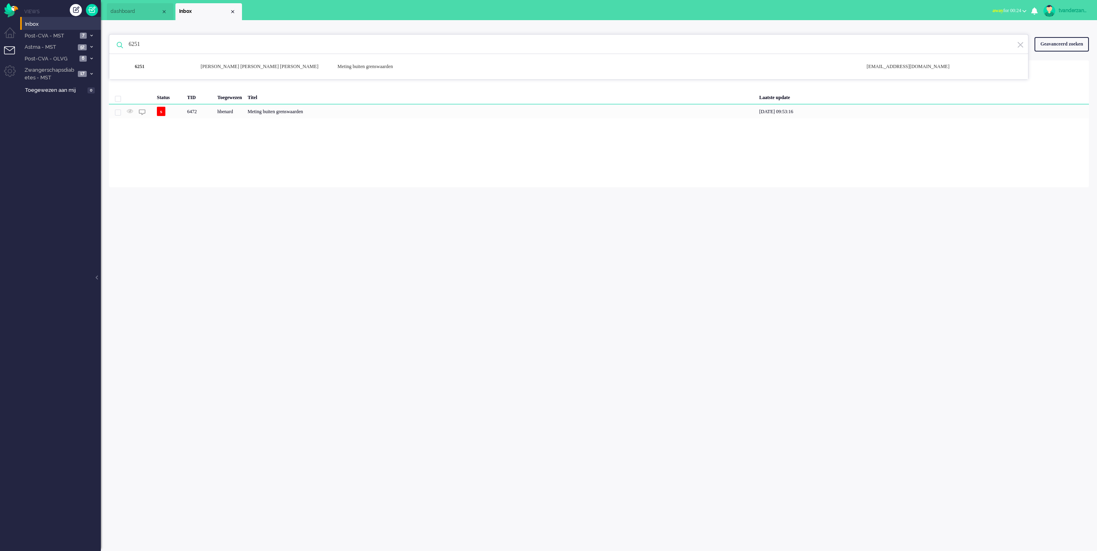
drag, startPoint x: 156, startPoint y: 45, endPoint x: 104, endPoint y: 40, distance: 52.2
click at [104, 40] on div "6251 6251 [PERSON_NAME] [PERSON_NAME] [PERSON_NAME] Meting buiten grenswaarden …" at bounding box center [599, 103] width 996 height 167
click at [34, 44] on span "Astma - MST" at bounding box center [49, 48] width 52 height 8
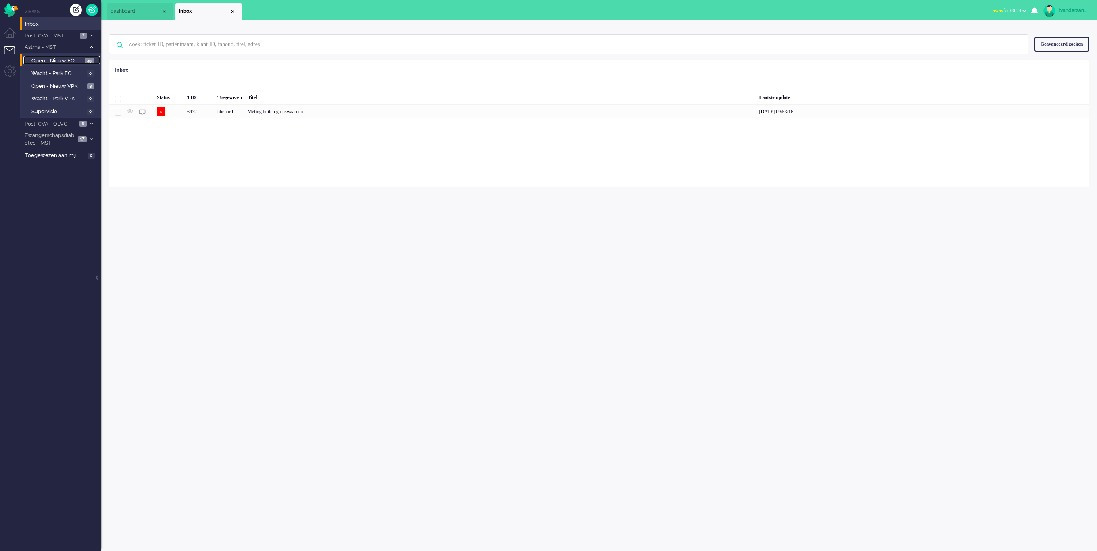
click at [42, 60] on span "Open - Nieuw FO" at bounding box center [56, 61] width 51 height 8
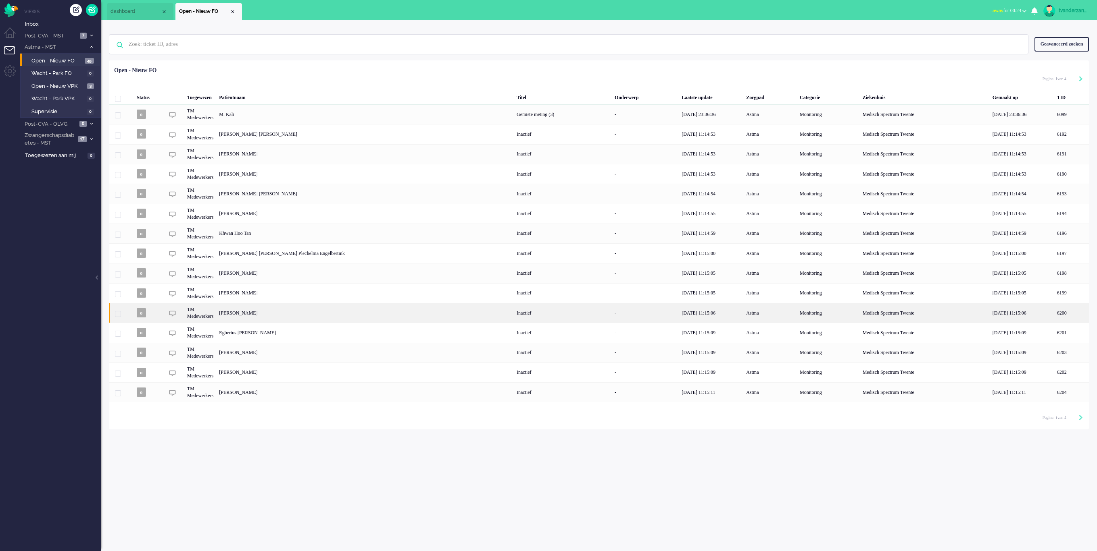
click at [514, 311] on div "Inactief" at bounding box center [563, 313] width 98 height 20
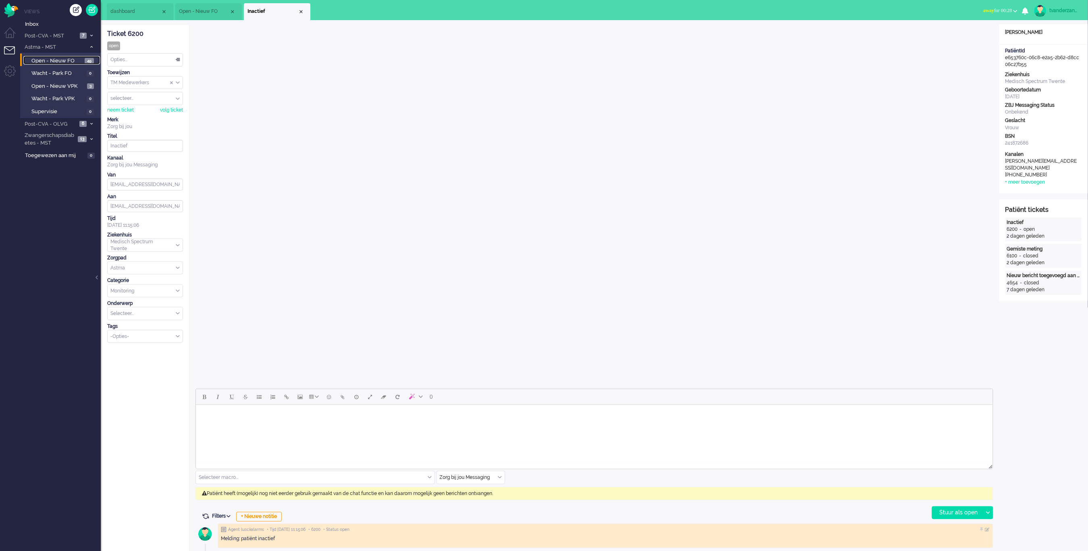
click at [82, 60] on span "Open - Nieuw FO" at bounding box center [56, 61] width 51 height 8
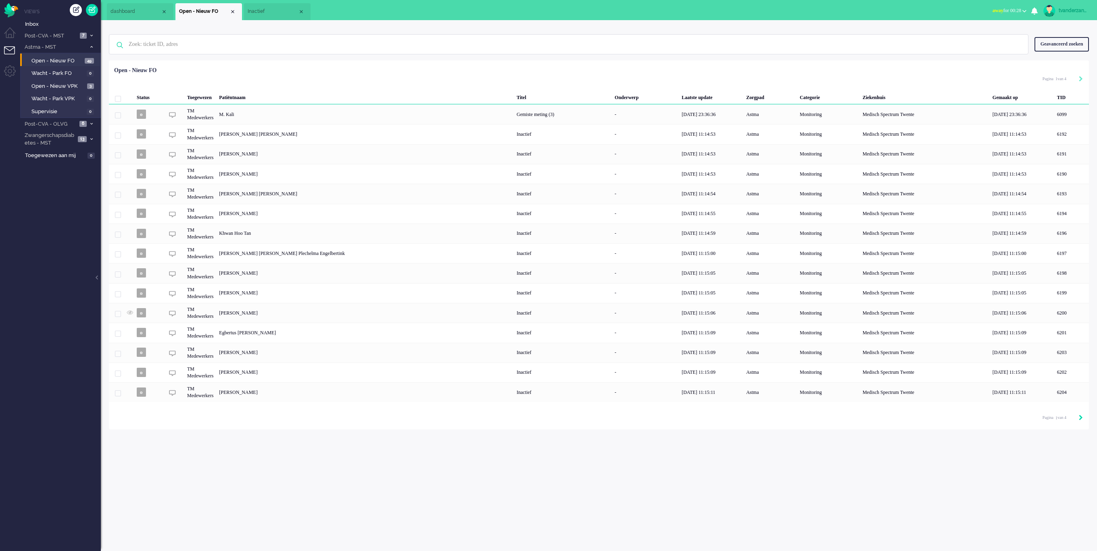
click at [1082, 418] on icon "Next" at bounding box center [1080, 418] width 4 height 6
type input "2"
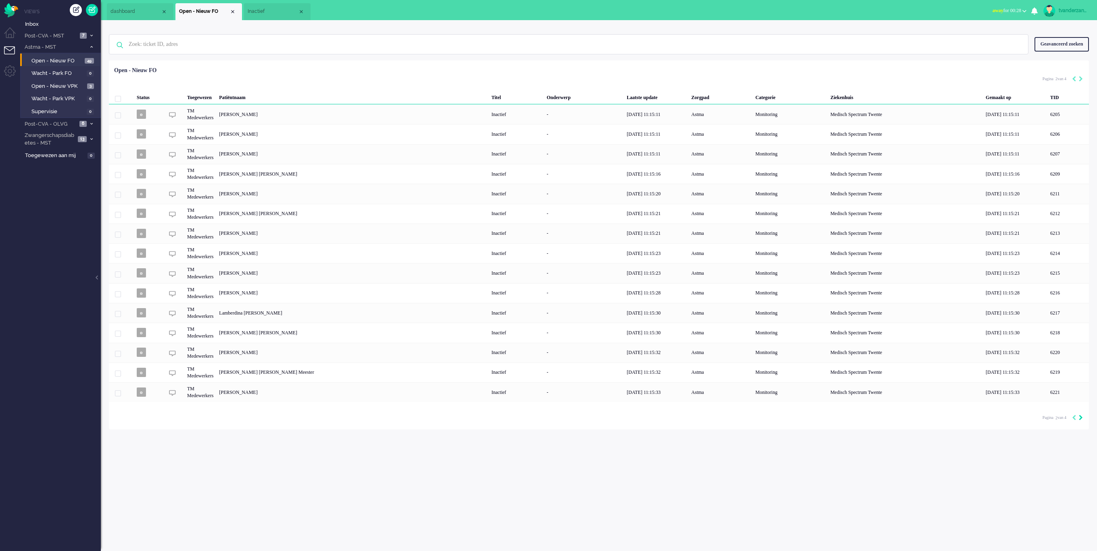
click at [1082, 418] on icon "Next" at bounding box center [1080, 418] width 4 height 6
type input "3"
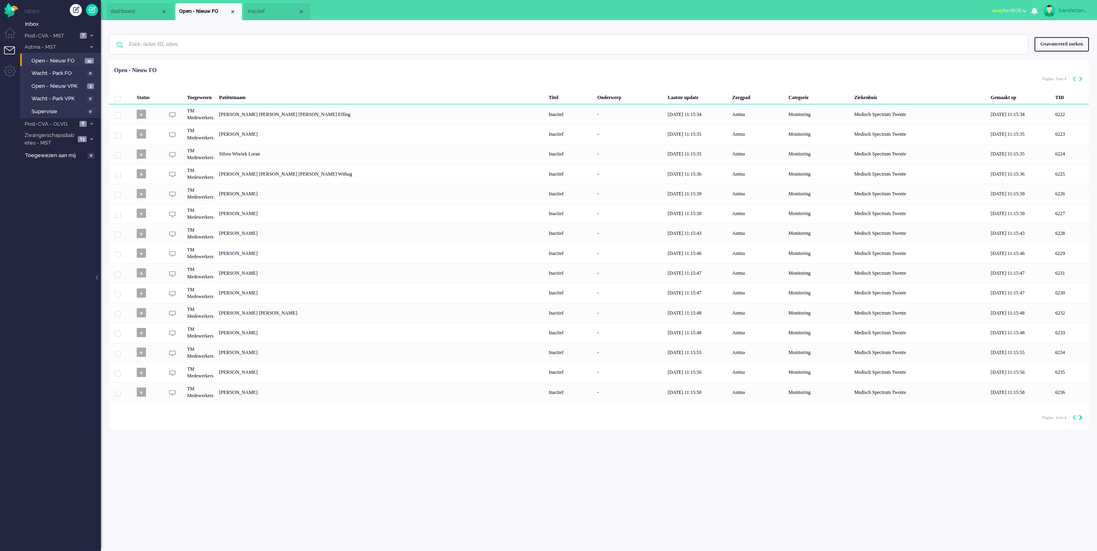
click at [1082, 418] on icon "Next" at bounding box center [1080, 418] width 4 height 6
type input "4"
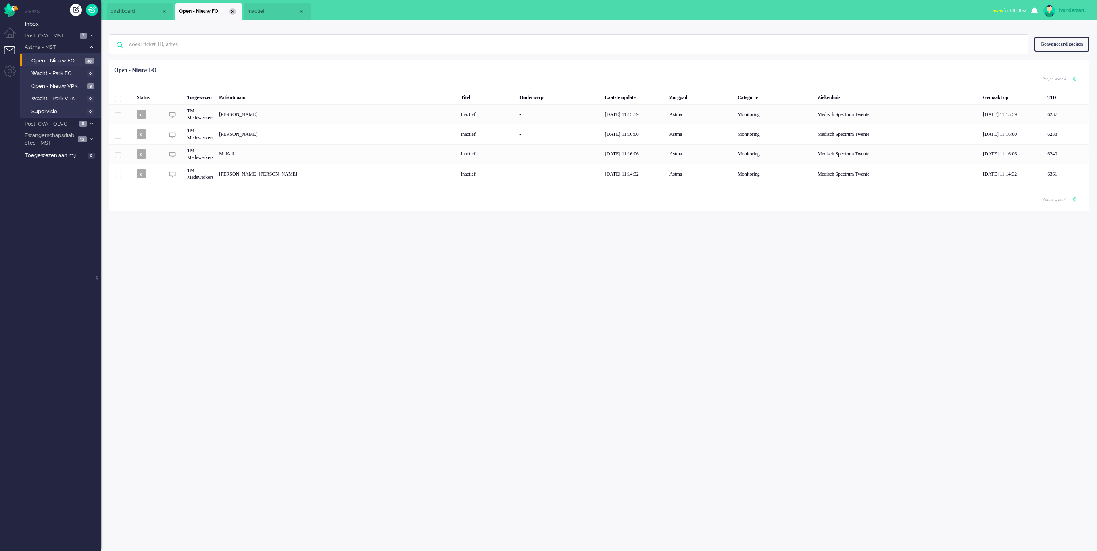
click at [233, 13] on div "Close tab" at bounding box center [232, 11] width 6 height 6
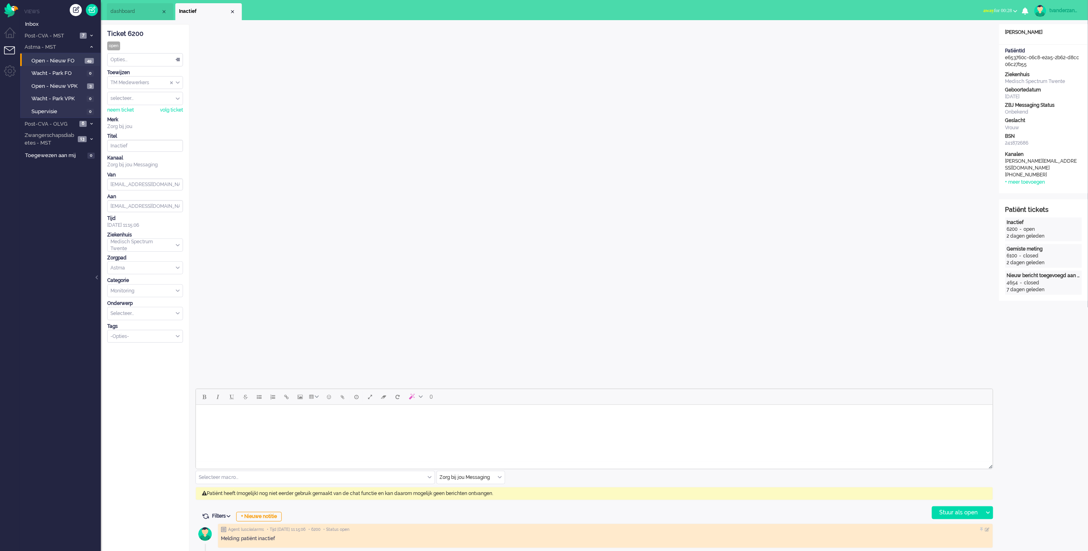
click at [233, 13] on div "Close tab" at bounding box center [232, 11] width 6 height 6
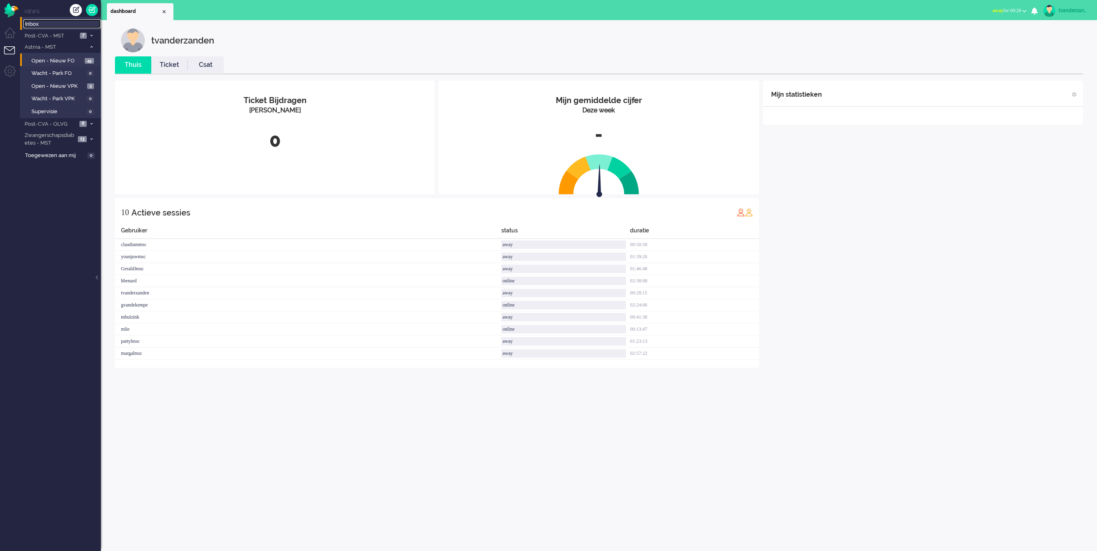
click at [49, 24] on span "Inbox" at bounding box center [63, 25] width 76 height 8
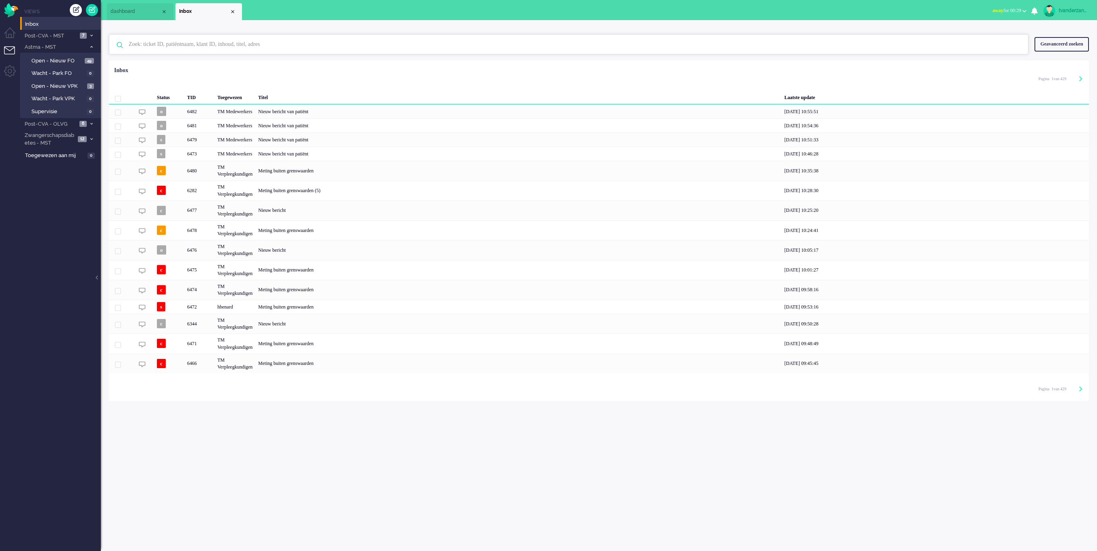
click at [143, 42] on input "text" at bounding box center [570, 44] width 894 height 19
type input "6262"
click at [264, 69] on div "[PERSON_NAME]" at bounding box center [263, 66] width 137 height 7
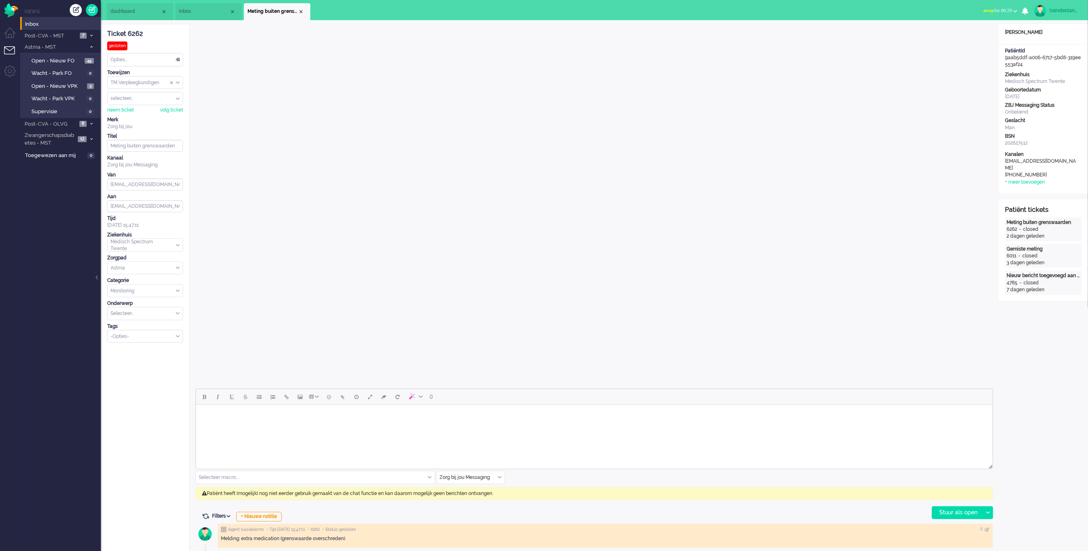
click at [299, 13] on div "Close tab" at bounding box center [301, 11] width 6 height 6
